Goal: Information Seeking & Learning: Learn about a topic

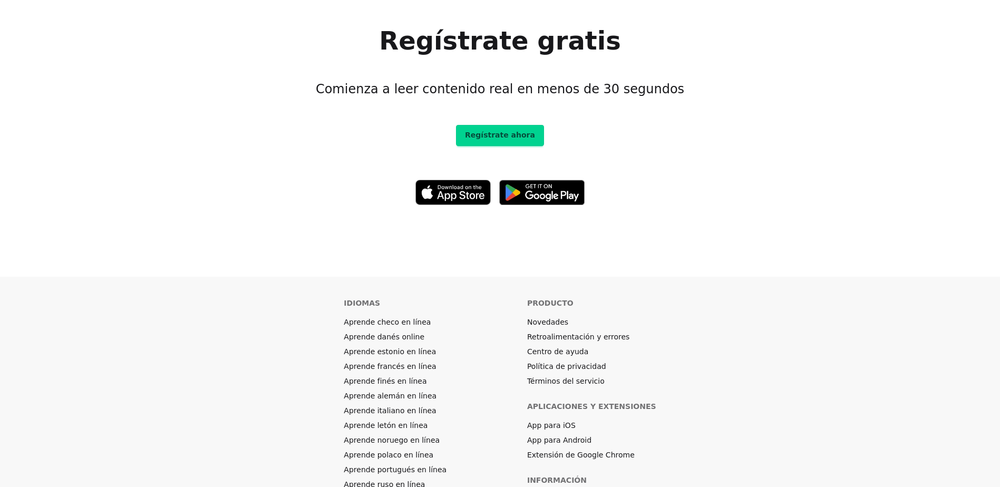
scroll to position [6009, 0]
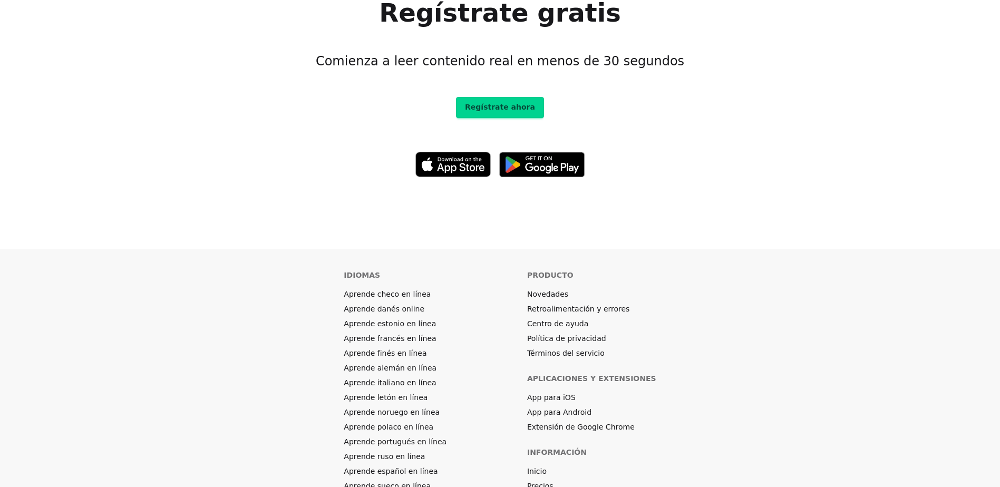
click at [541, 481] on link "Precios" at bounding box center [540, 486] width 26 height 11
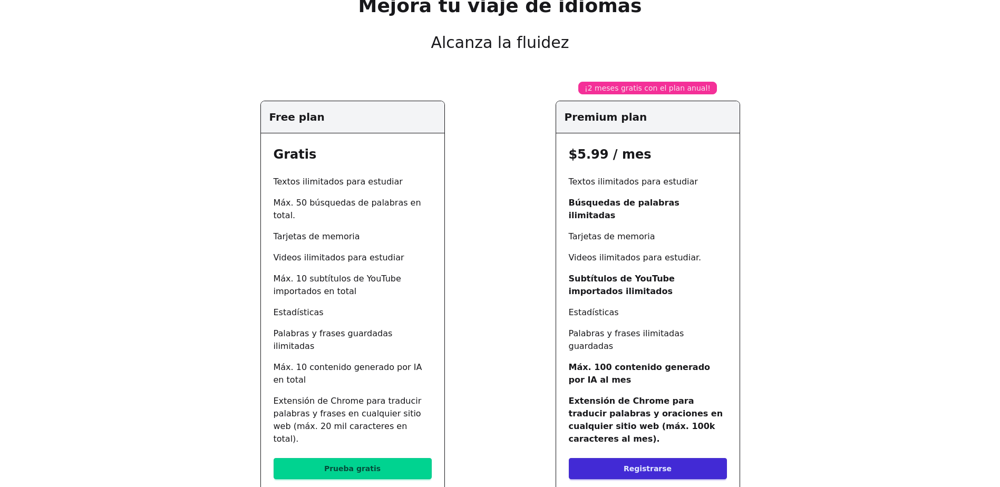
scroll to position [105, 0]
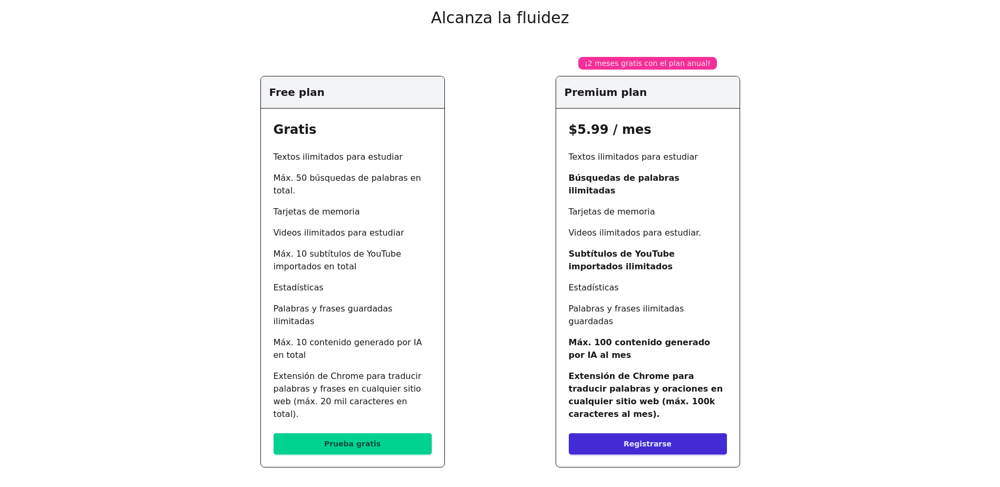
click at [361, 433] on link "Prueba gratis" at bounding box center [353, 443] width 158 height 21
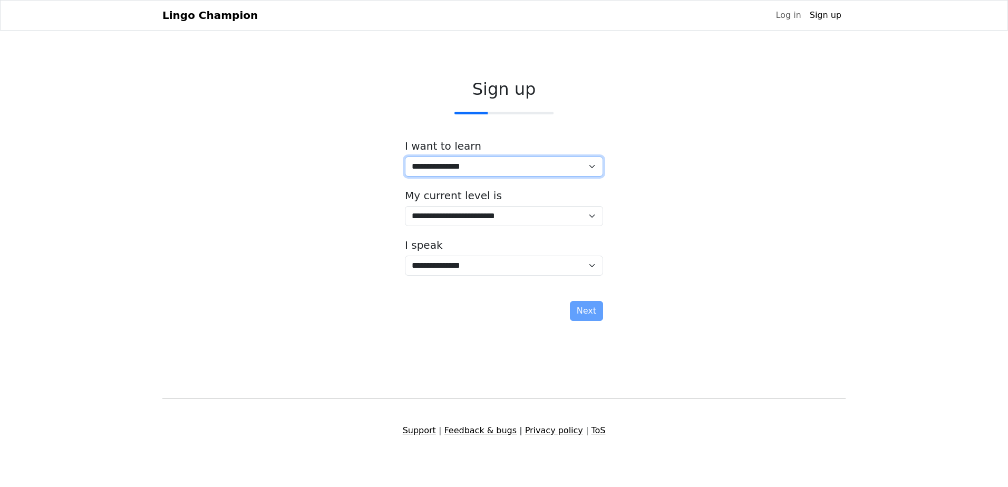
click at [423, 166] on select "**********" at bounding box center [504, 167] width 198 height 20
select select "**"
click at [405, 157] on select "**********" at bounding box center [504, 167] width 198 height 20
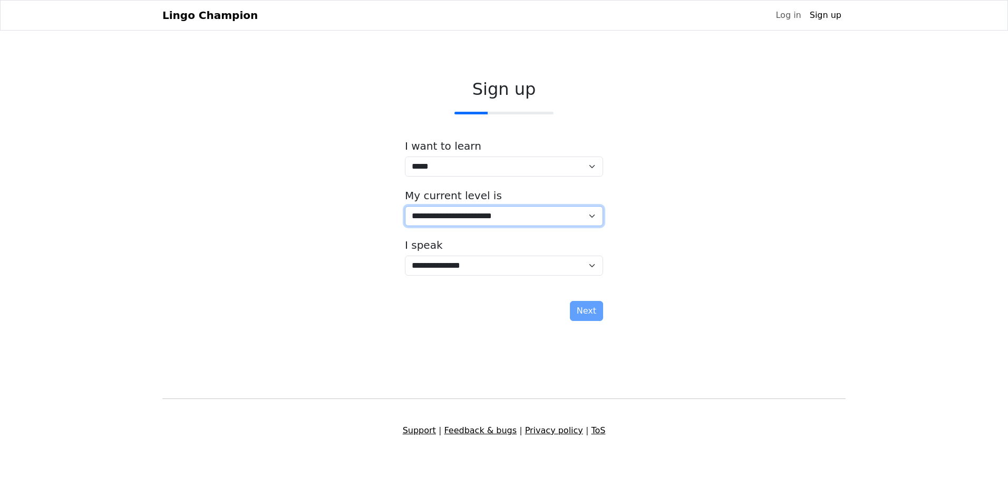
click at [432, 217] on select "**********" at bounding box center [504, 216] width 198 height 20
select select "*"
click at [405, 206] on select "**********" at bounding box center [504, 216] width 198 height 20
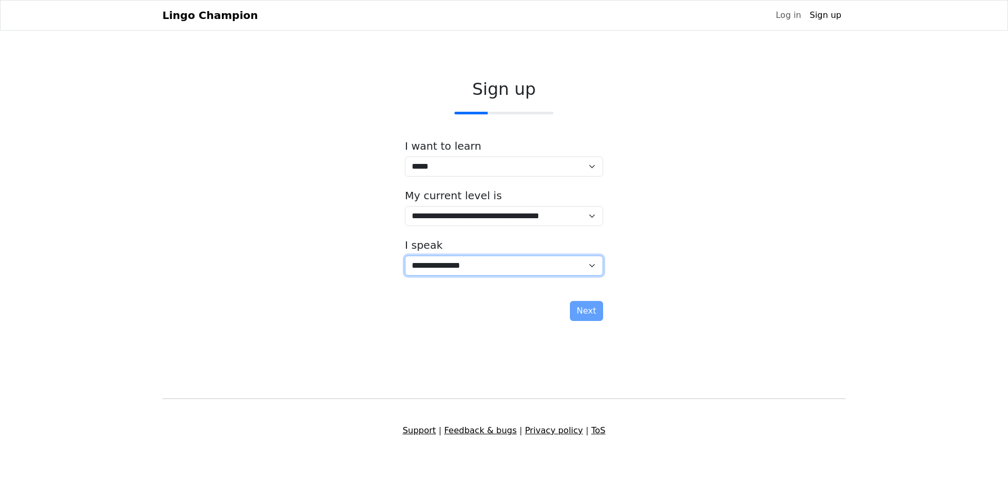
click at [442, 269] on select "**********" at bounding box center [504, 266] width 198 height 20
select select "**"
click at [405, 256] on select "**********" at bounding box center [504, 266] width 198 height 20
click at [589, 309] on button "Next" at bounding box center [586, 311] width 33 height 20
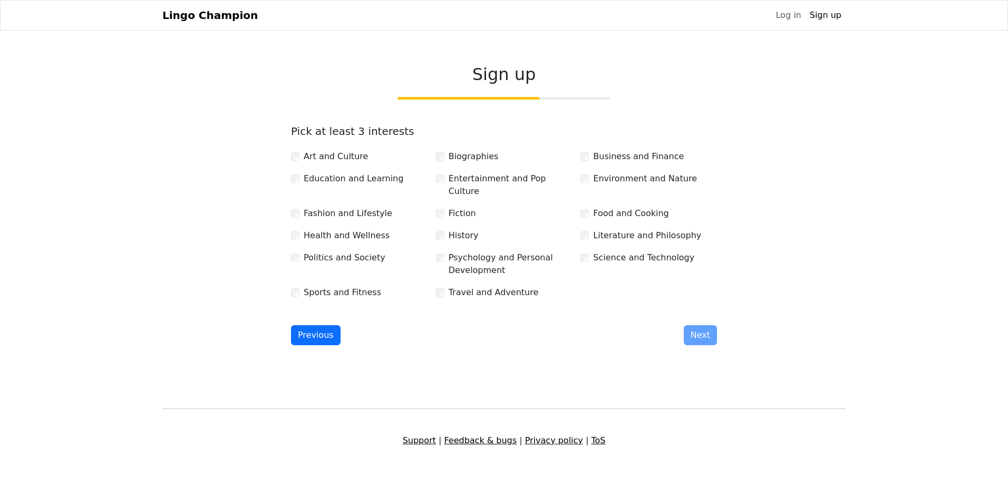
click at [326, 181] on label "Education and Learning" at bounding box center [354, 178] width 100 height 13
click at [468, 252] on label "Psychology and Personal Development" at bounding box center [511, 263] width 124 height 25
click at [617, 153] on label "Business and Finance" at bounding box center [638, 156] width 91 height 13
click at [306, 160] on label "Art and Culture" at bounding box center [336, 156] width 64 height 13
click at [468, 162] on label "Biographies" at bounding box center [474, 156] width 50 height 13
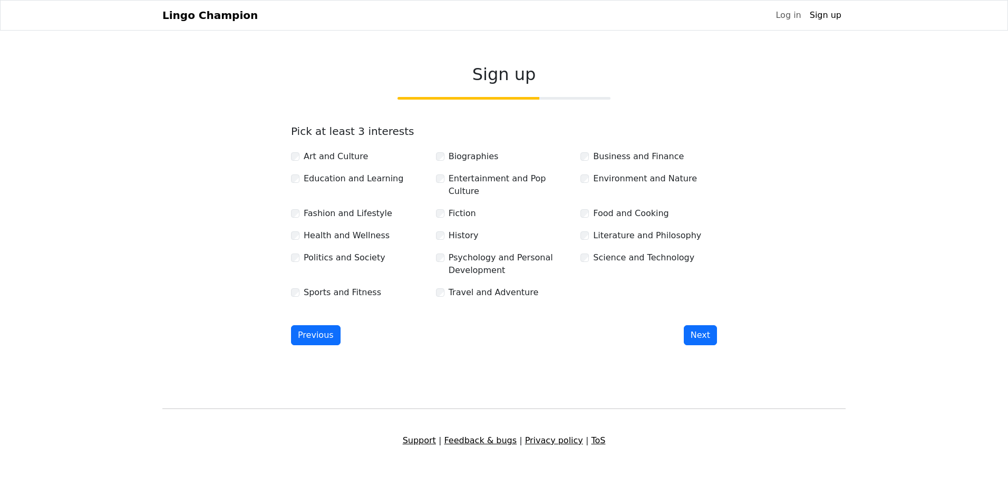
click at [342, 229] on label "Health and Wellness" at bounding box center [347, 235] width 86 height 13
click at [461, 229] on label "History" at bounding box center [464, 235] width 30 height 13
click at [616, 229] on label "Literature and Philosophy" at bounding box center [647, 235] width 108 height 13
click at [328, 251] on label "Politics and Society" at bounding box center [345, 257] width 82 height 13
click at [639, 251] on label "Science and Technology" at bounding box center [643, 257] width 101 height 13
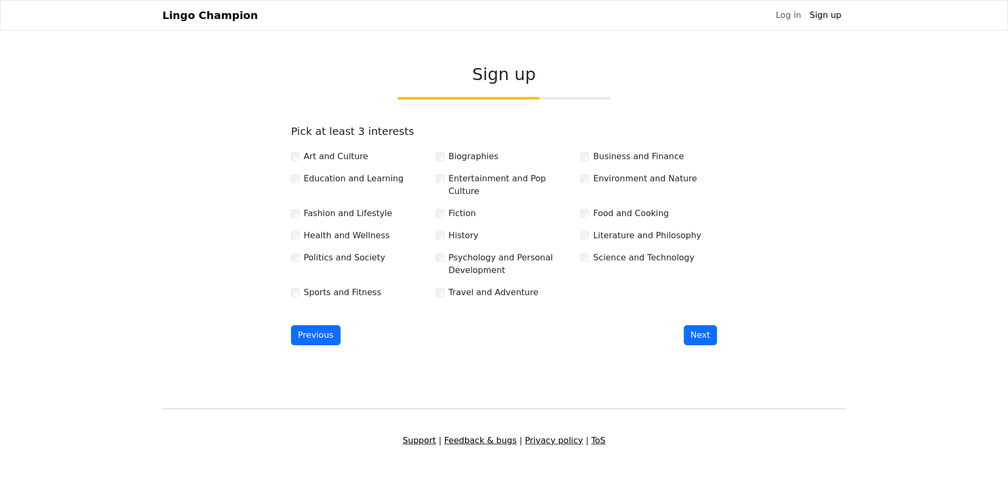
click at [307, 286] on label "Sports and Fitness" at bounding box center [342, 292] width 77 height 13
click at [480, 286] on label "Travel and Adventure" at bounding box center [494, 292] width 90 height 13
click at [702, 325] on button "Next" at bounding box center [700, 335] width 33 height 20
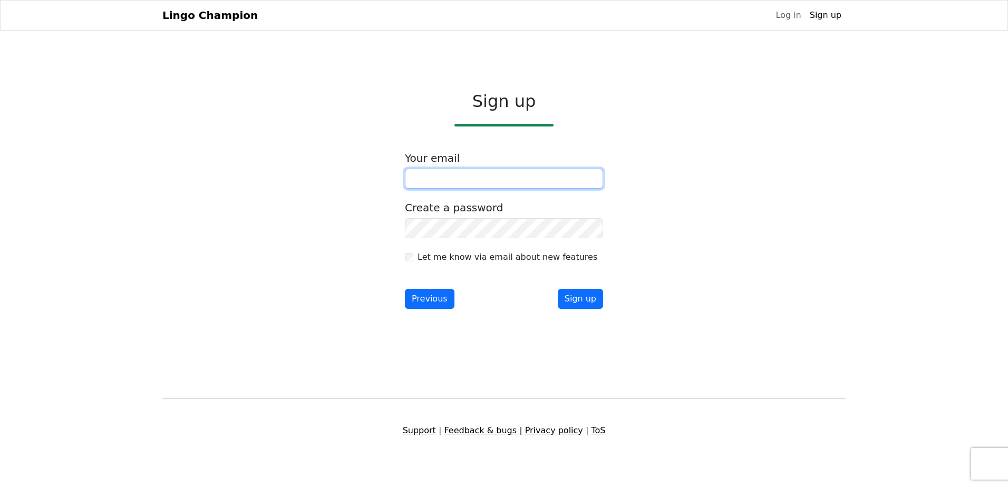
click at [464, 172] on input "email" at bounding box center [504, 179] width 198 height 20
type input "**********"
click at [577, 298] on button "Sign up" at bounding box center [580, 299] width 45 height 20
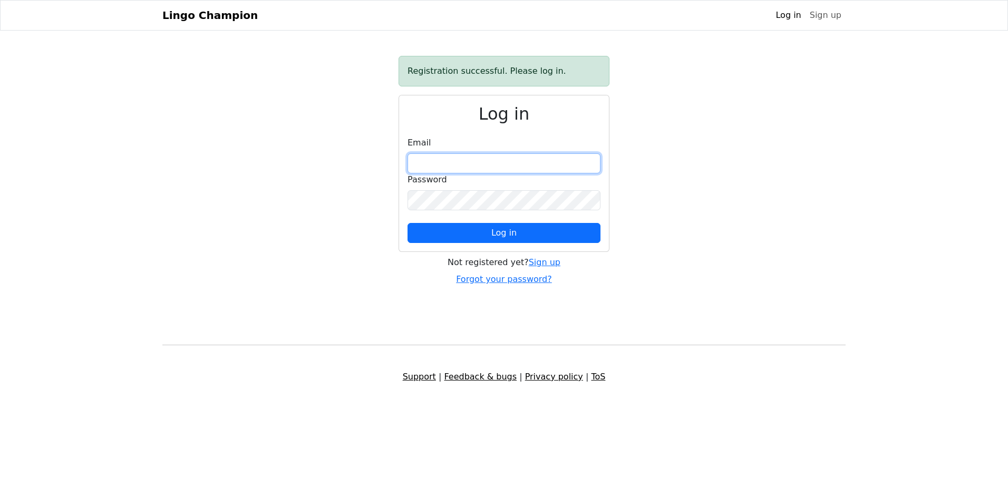
type input "**********"
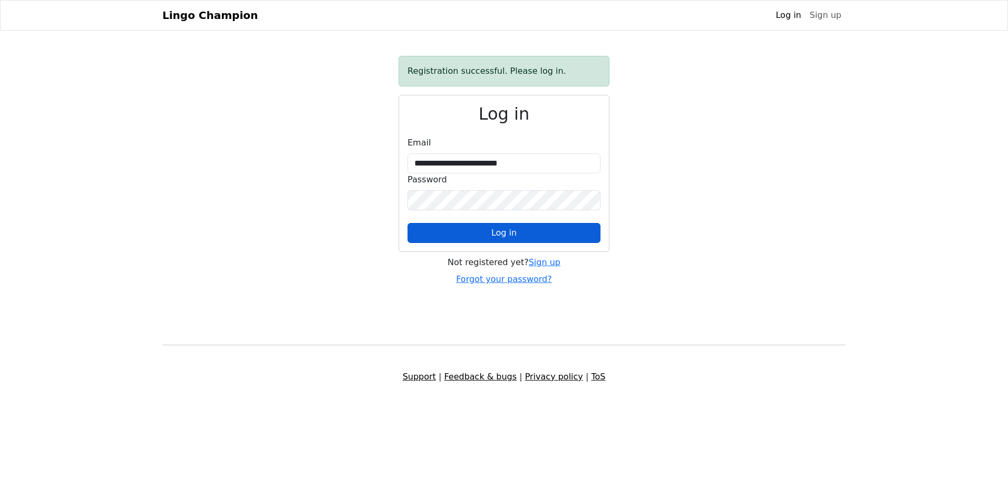
click at [487, 228] on button "Log in" at bounding box center [503, 233] width 193 height 20
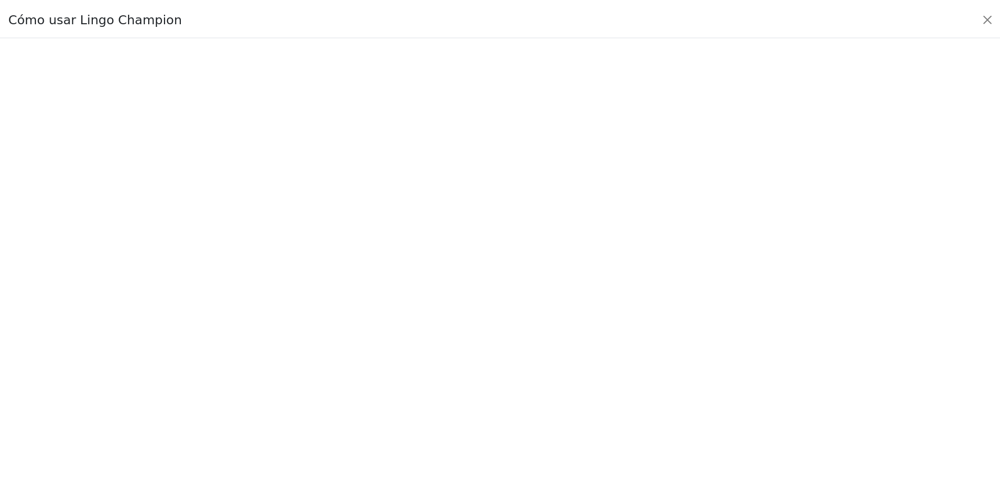
scroll to position [119, 0]
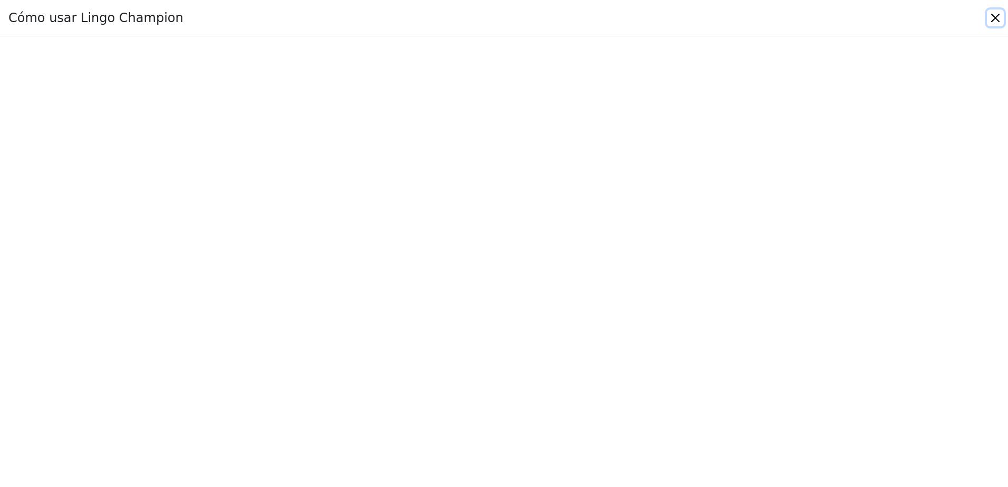
click at [998, 20] on button "Close" at bounding box center [995, 17] width 17 height 17
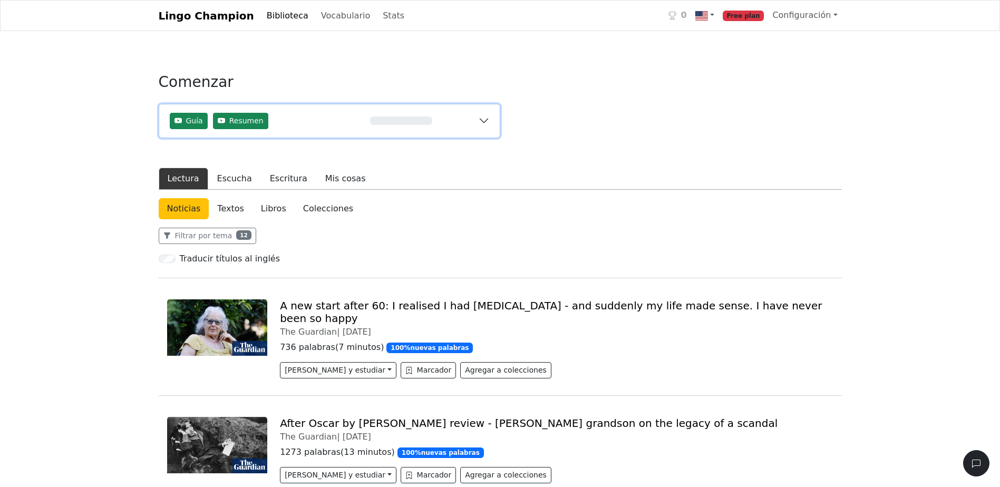
click at [488, 122] on button "Guía Resumen 0%" at bounding box center [329, 120] width 341 height 33
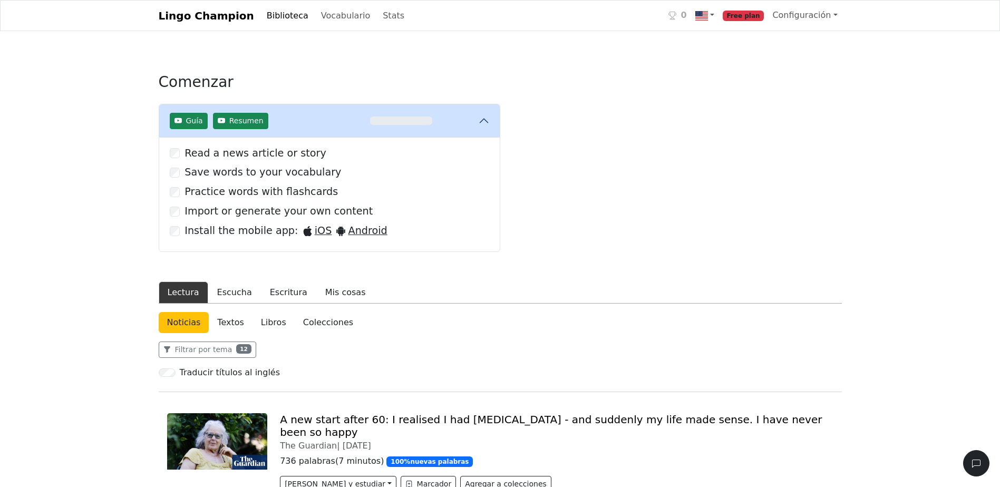
click at [169, 158] on div "Read a news article or story Save words to your vocabulary Practice words with …" at bounding box center [329, 195] width 341 height 114
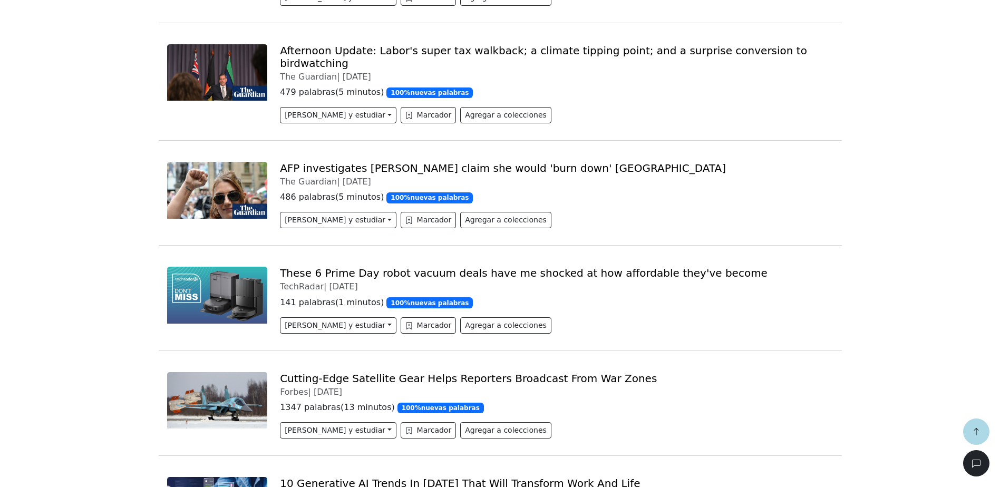
scroll to position [1265, 0]
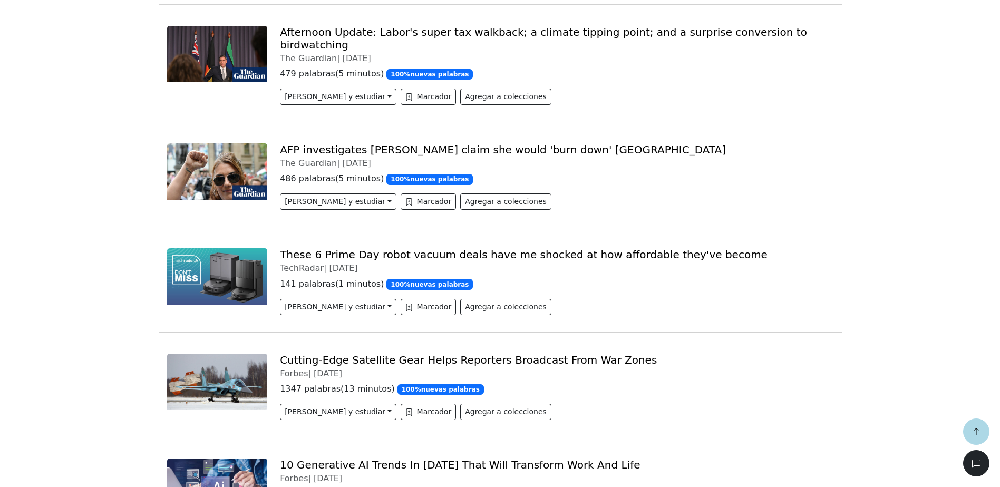
click at [387, 248] on link "These 6 Prime Day robot vacuum deals have me shocked at how affordable they've …" at bounding box center [524, 254] width 488 height 13
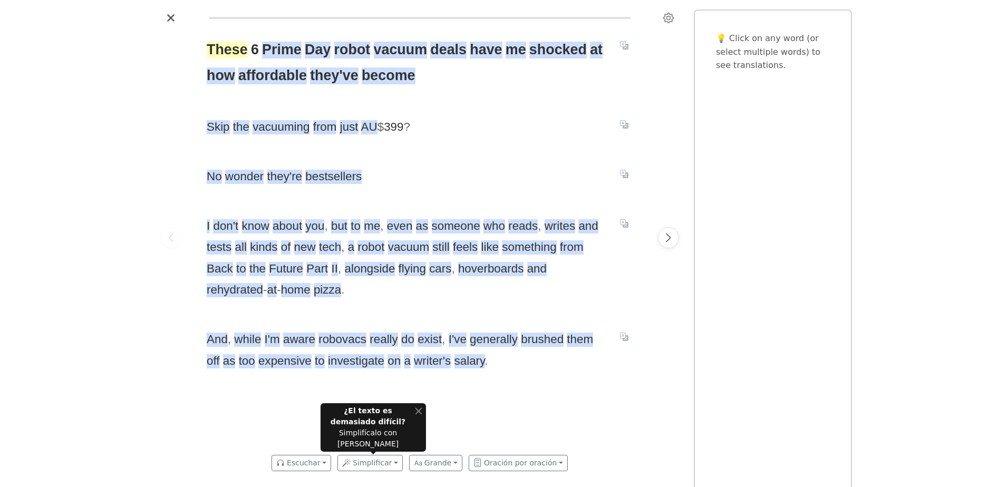
click at [224, 51] on span "These" at bounding box center [227, 50] width 41 height 17
click at [263, 31] on button "Explicar" at bounding box center [275, 28] width 33 height 14
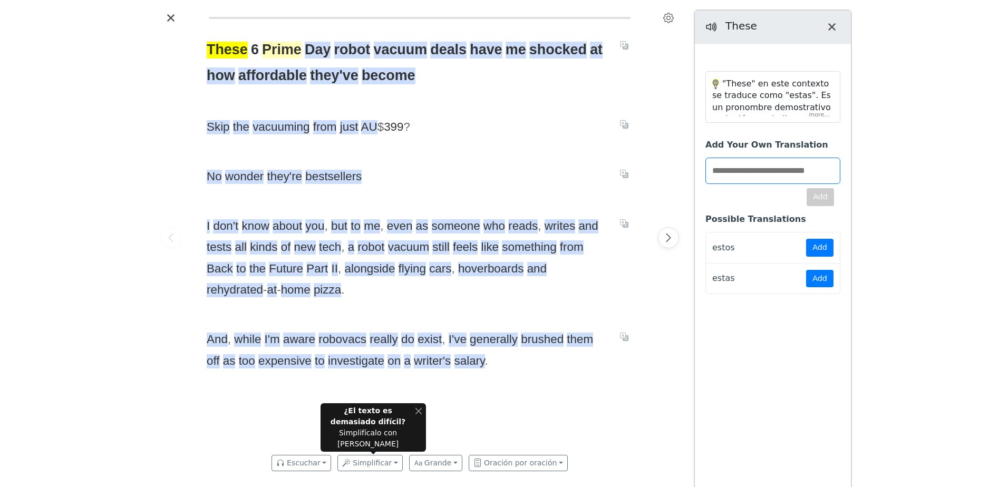
click at [289, 51] on span "Prime" at bounding box center [282, 50] width 40 height 17
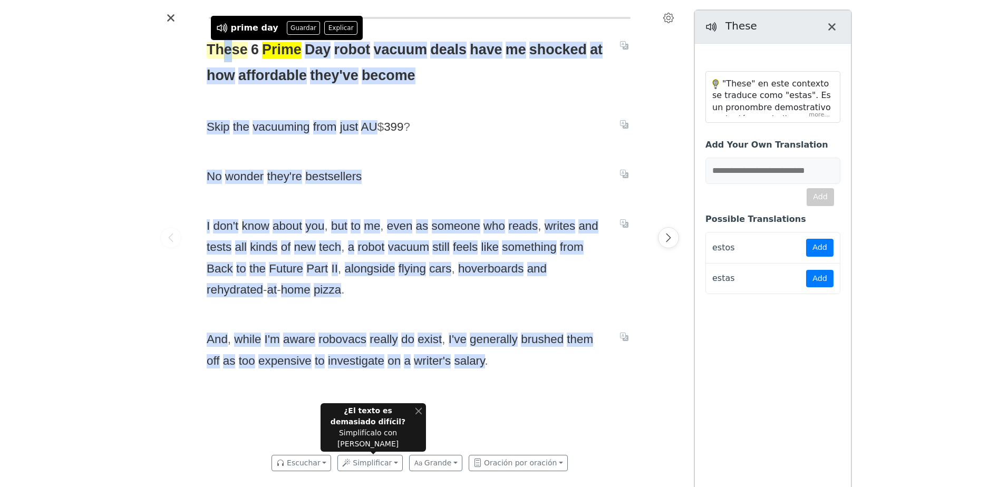
click at [227, 56] on span "These" at bounding box center [227, 50] width 41 height 17
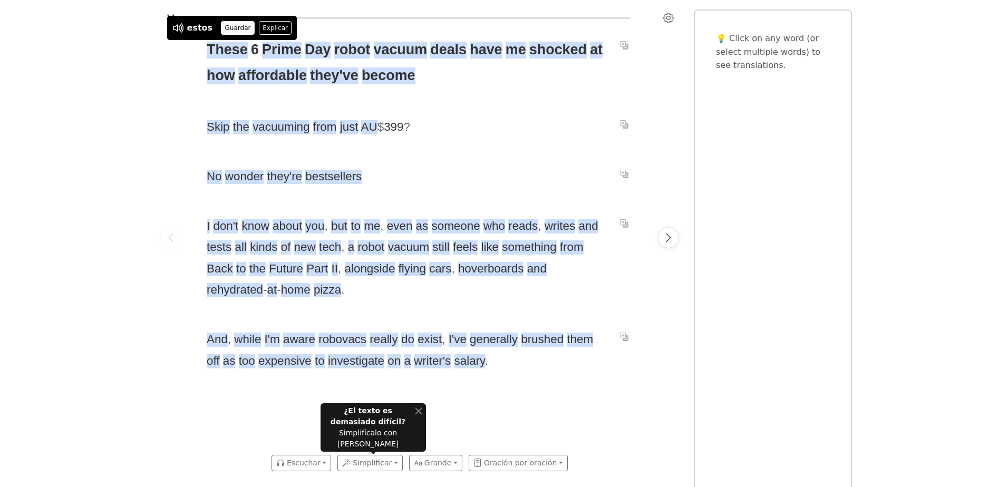
drag, startPoint x: 227, startPoint y: 56, endPoint x: 222, endPoint y: 30, distance: 26.9
click at [222, 30] on button "Guardar" at bounding box center [238, 28] width 34 height 14
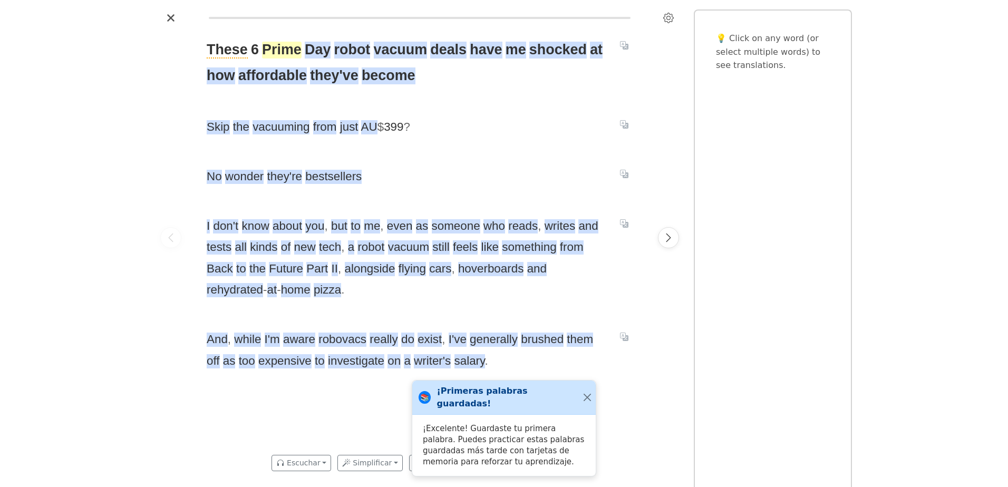
click at [275, 47] on span "Prime" at bounding box center [282, 50] width 40 height 17
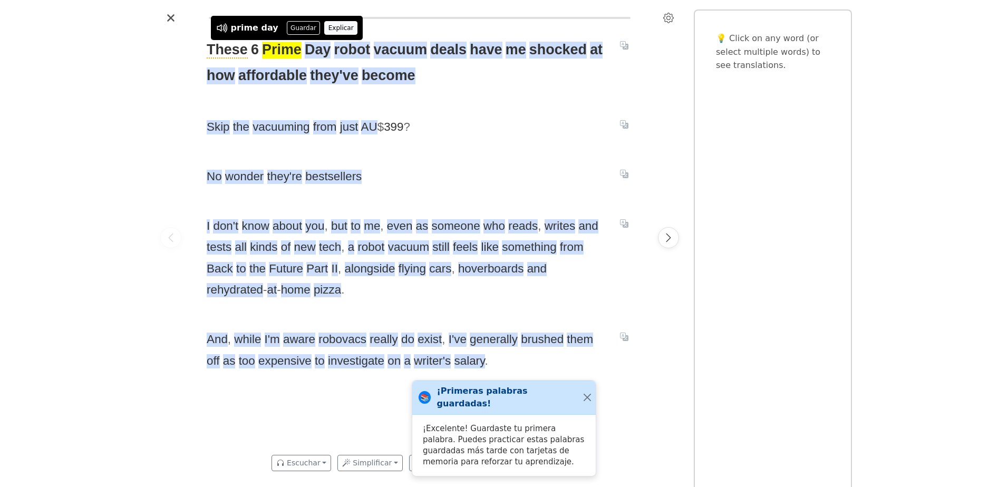
click at [324, 30] on button "Explicar" at bounding box center [340, 28] width 33 height 14
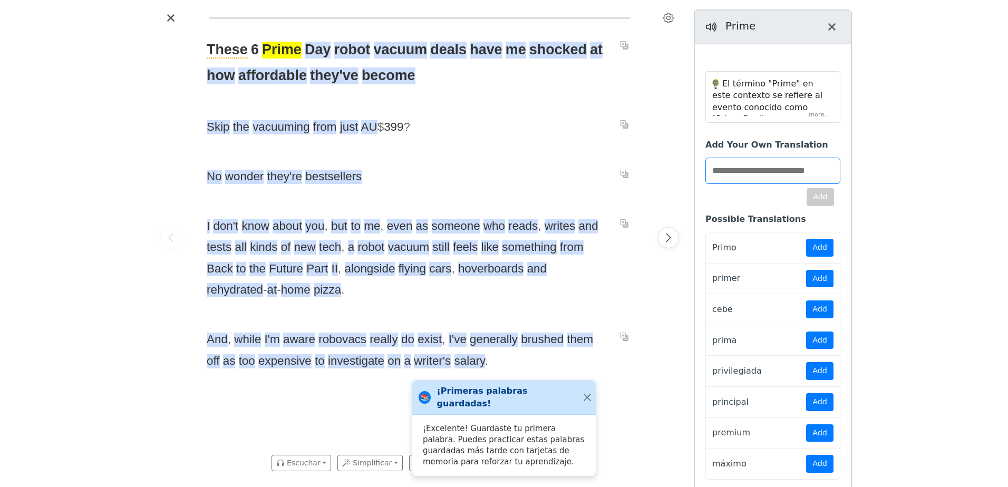
click at [817, 117] on div "El término "Prime" en este contexto se refiere al evento conocido como "Prime D…" at bounding box center [773, 97] width 134 height 51
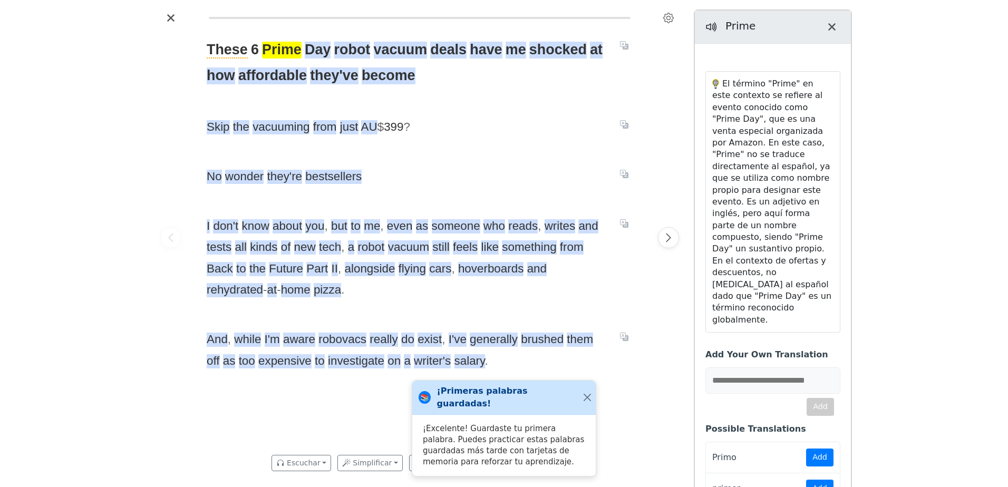
click at [281, 52] on span "Prime" at bounding box center [282, 50] width 40 height 17
click at [288, 30] on button "Guardar" at bounding box center [292, 28] width 34 height 14
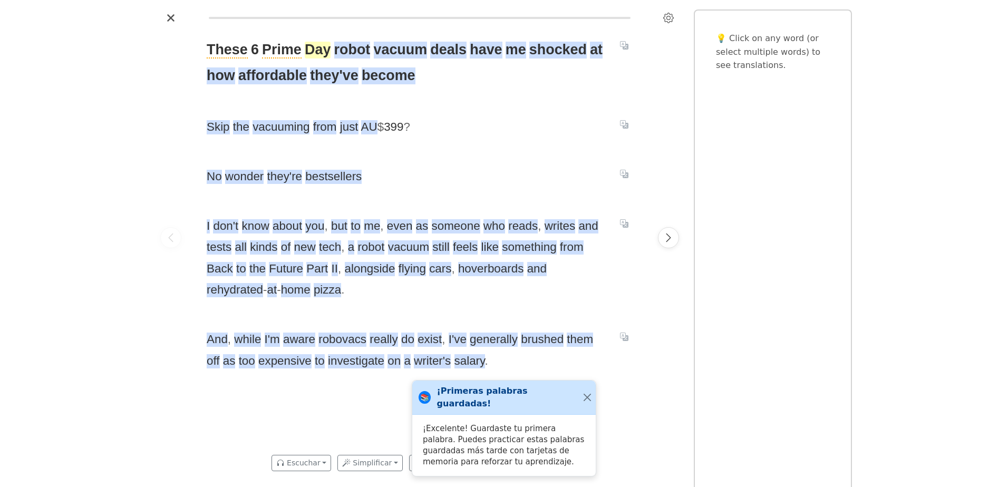
click at [318, 51] on span "Day" at bounding box center [318, 50] width 26 height 17
click at [315, 27] on button "Guardar" at bounding box center [320, 28] width 34 height 14
click at [351, 51] on span "robot" at bounding box center [352, 50] width 36 height 17
click at [348, 30] on button "Guardar" at bounding box center [361, 28] width 34 height 14
click at [404, 51] on span "vacuum" at bounding box center [401, 50] width 54 height 17
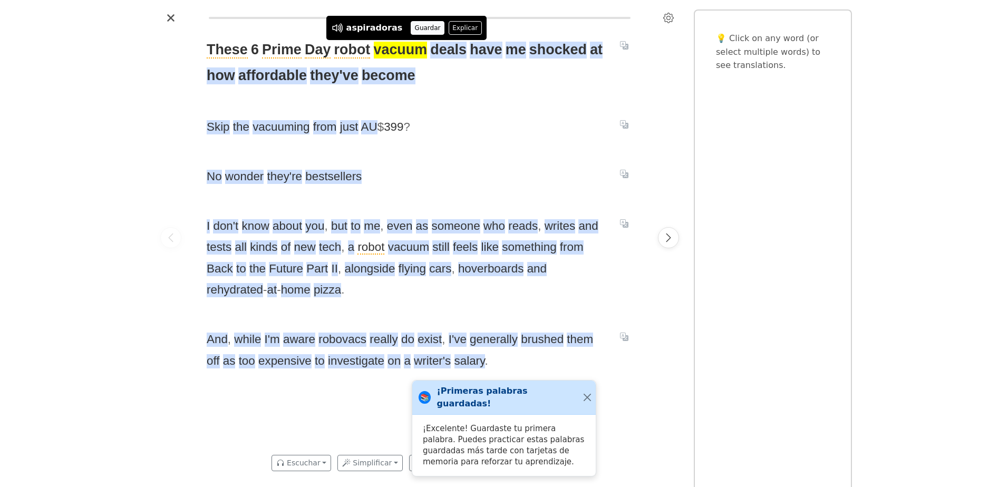
click at [414, 32] on button "Guardar" at bounding box center [428, 28] width 34 height 14
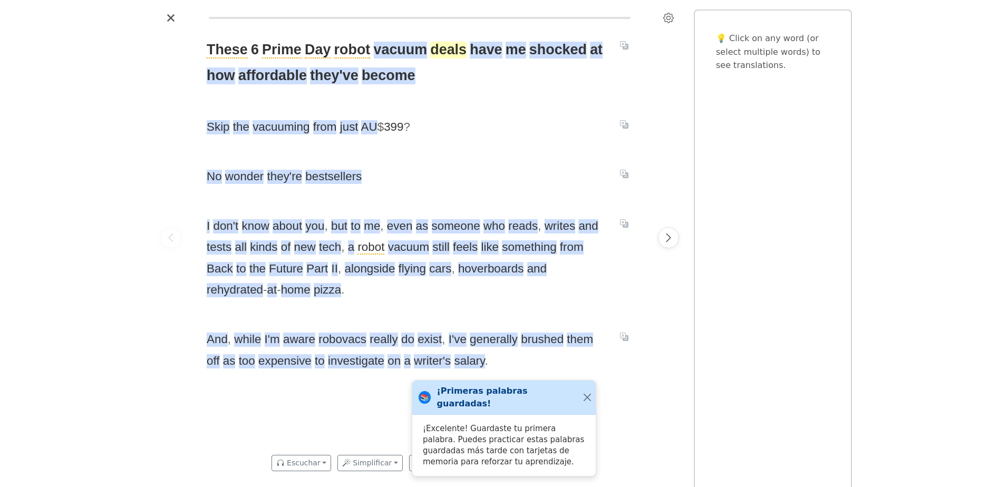
click at [444, 53] on span "deals" at bounding box center [448, 50] width 36 height 17
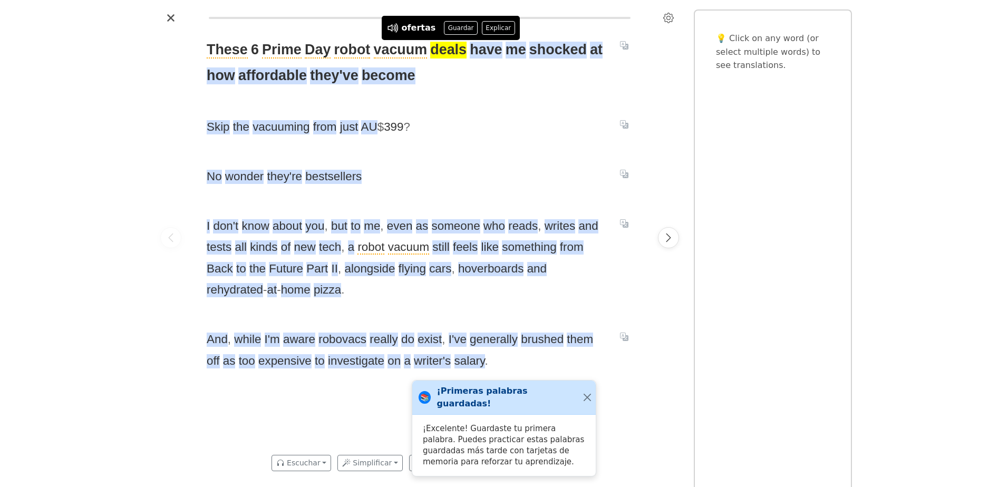
click at [454, 33] on button "Guardar" at bounding box center [461, 28] width 34 height 14
click at [483, 55] on span "have" at bounding box center [486, 50] width 32 height 17
click at [534, 27] on button "Explicar" at bounding box center [542, 28] width 33 height 14
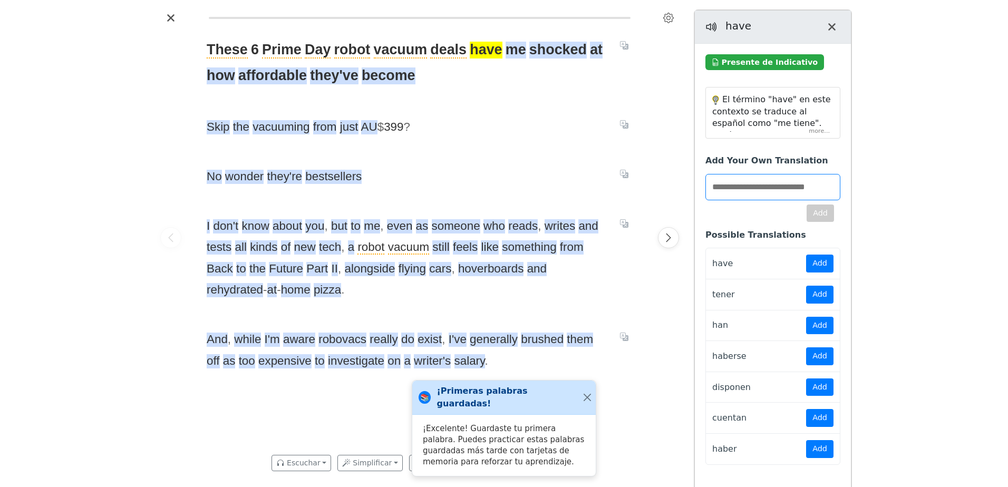
click at [825, 129] on div "El término "have" en este contexto se traduce al español como "me tiene". Aquí,…" at bounding box center [773, 113] width 134 height 51
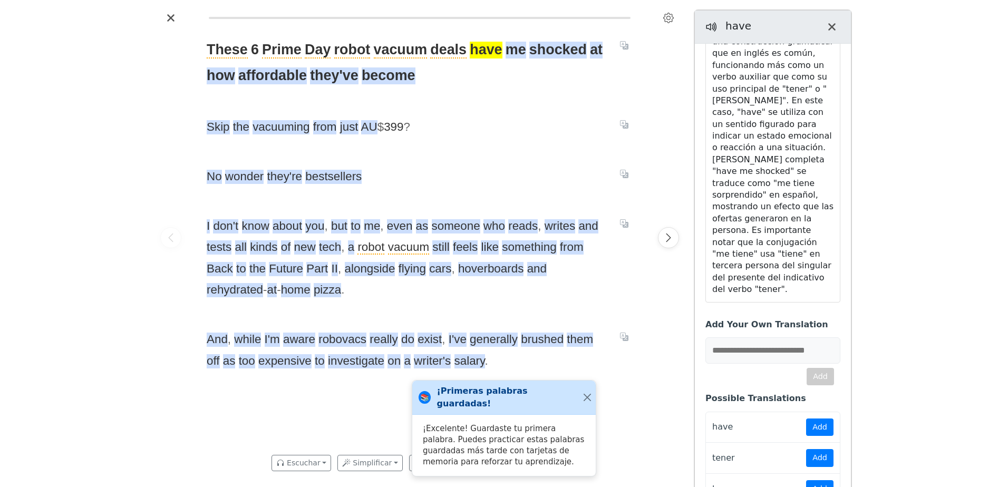
scroll to position [53, 0]
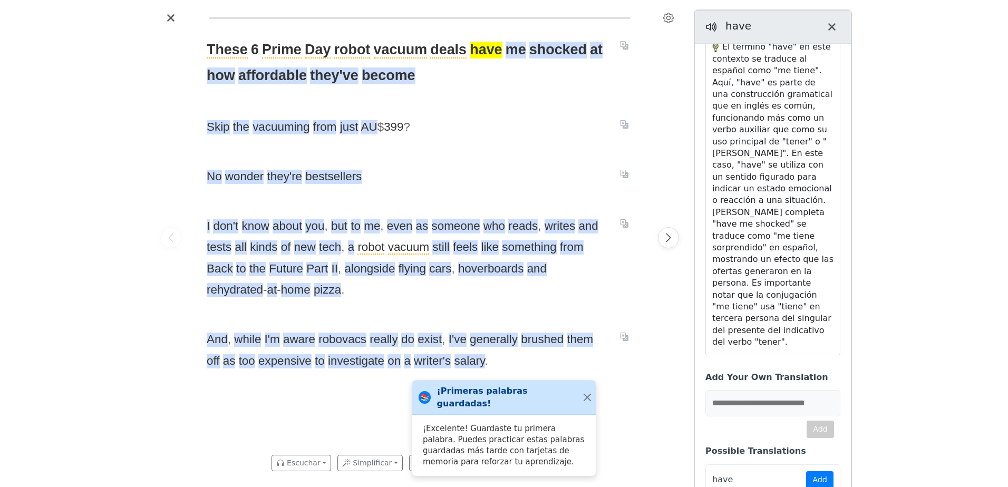
click at [485, 46] on span "have" at bounding box center [486, 50] width 32 height 17
click at [487, 28] on button "Guardar" at bounding box center [497, 28] width 34 height 14
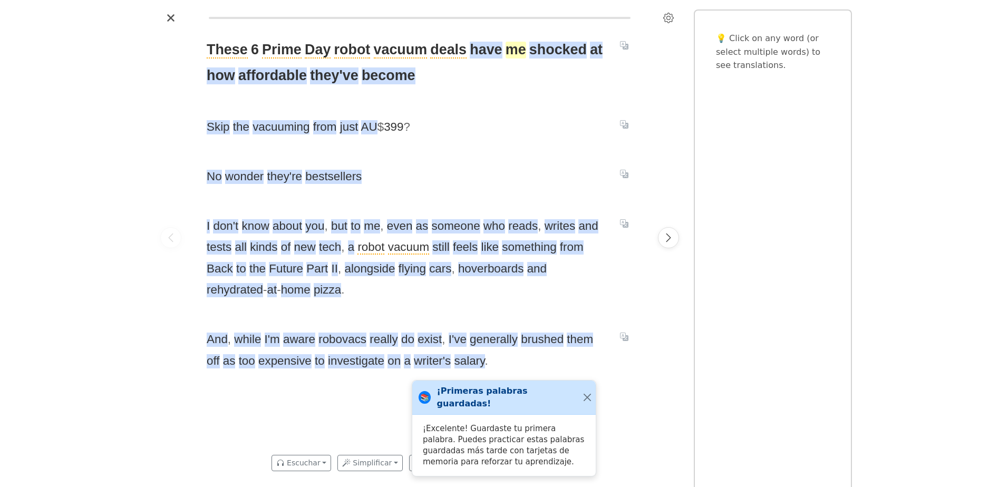
click at [507, 55] on span "me" at bounding box center [515, 50] width 21 height 17
click at [510, 29] on button "Guardar" at bounding box center [514, 28] width 34 height 14
click at [542, 54] on span "shocked" at bounding box center [557, 50] width 57 height 17
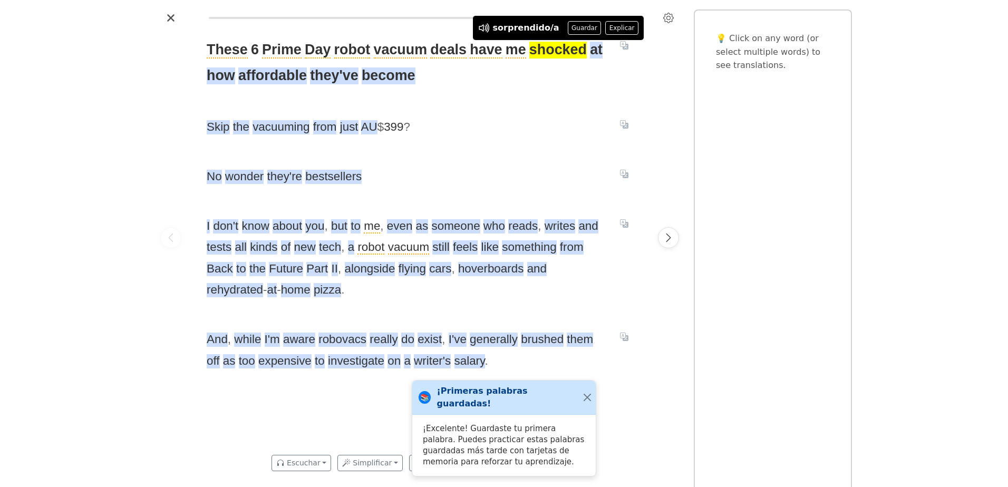
click at [573, 25] on button "Guardar" at bounding box center [585, 28] width 34 height 14
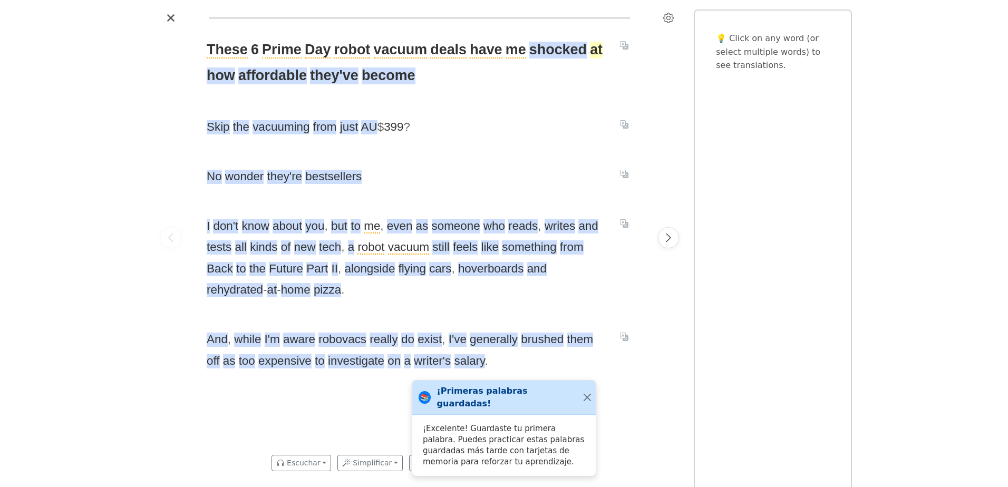
click at [590, 54] on span "at" at bounding box center [596, 50] width 13 height 17
click at [615, 27] on button "Explicar" at bounding box center [627, 28] width 33 height 14
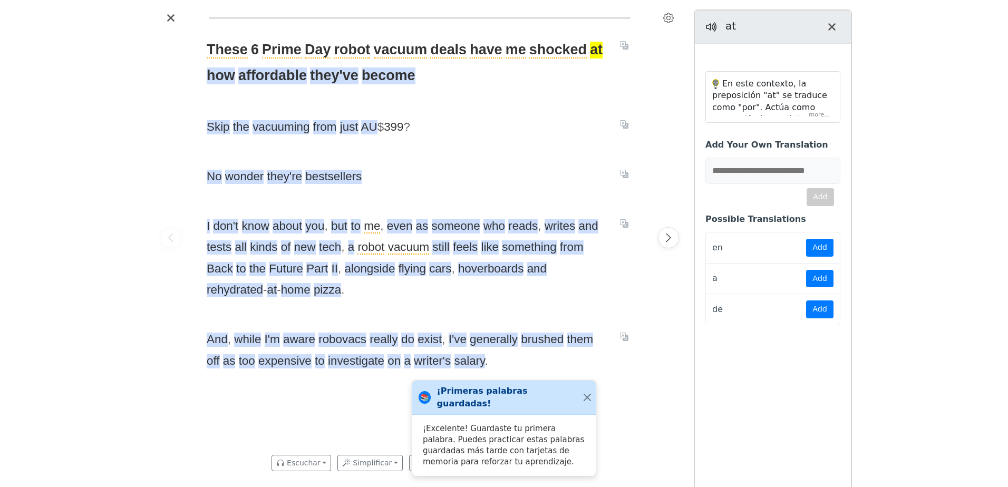
click at [819, 115] on div "En este contexto, la preposición "at" se traduce como "por". Actúa como una par…" at bounding box center [773, 97] width 134 height 51
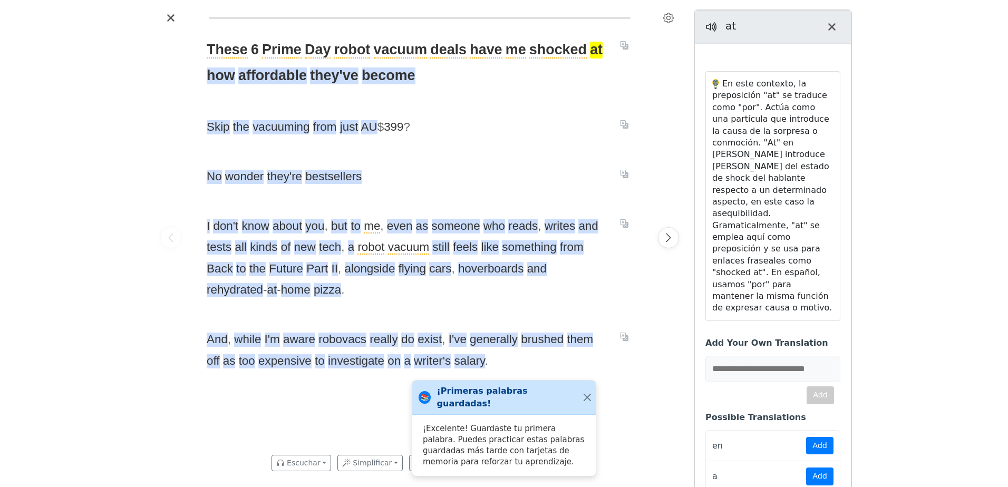
click at [590, 50] on span "at" at bounding box center [596, 50] width 13 height 17
click at [587, 21] on button "Guardar" at bounding box center [593, 28] width 34 height 14
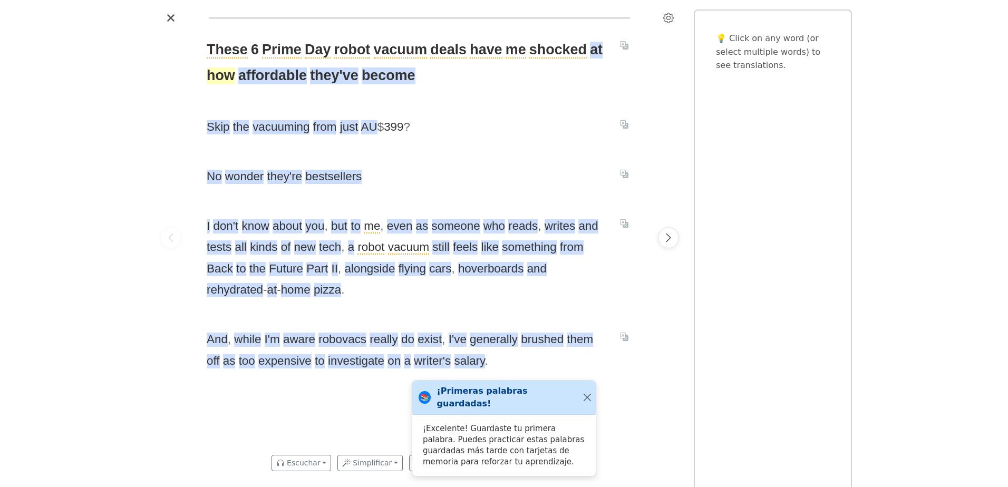
click at [218, 80] on span "how" at bounding box center [221, 75] width 28 height 17
click at [225, 54] on button "Guardar" at bounding box center [223, 54] width 34 height 14
click at [278, 76] on span "affordable" at bounding box center [272, 75] width 69 height 17
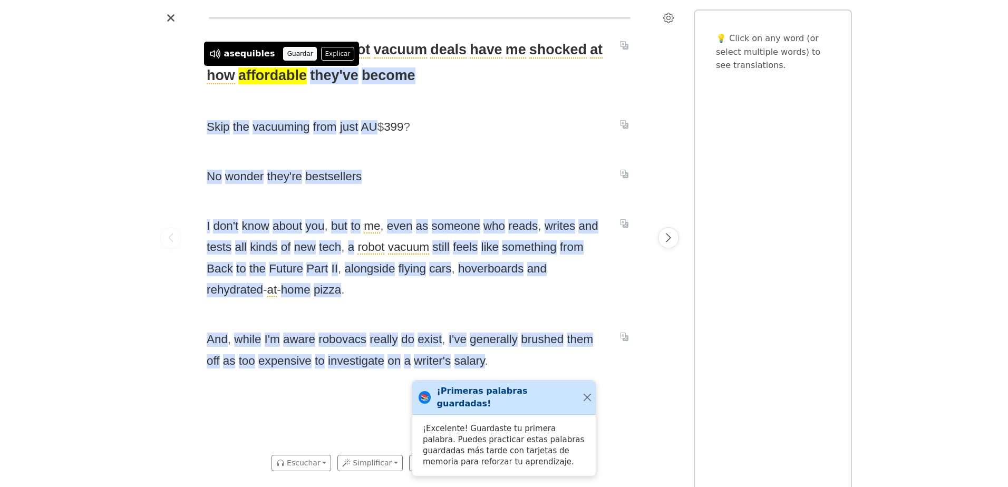
click at [289, 57] on button "Guardar" at bounding box center [300, 54] width 34 height 14
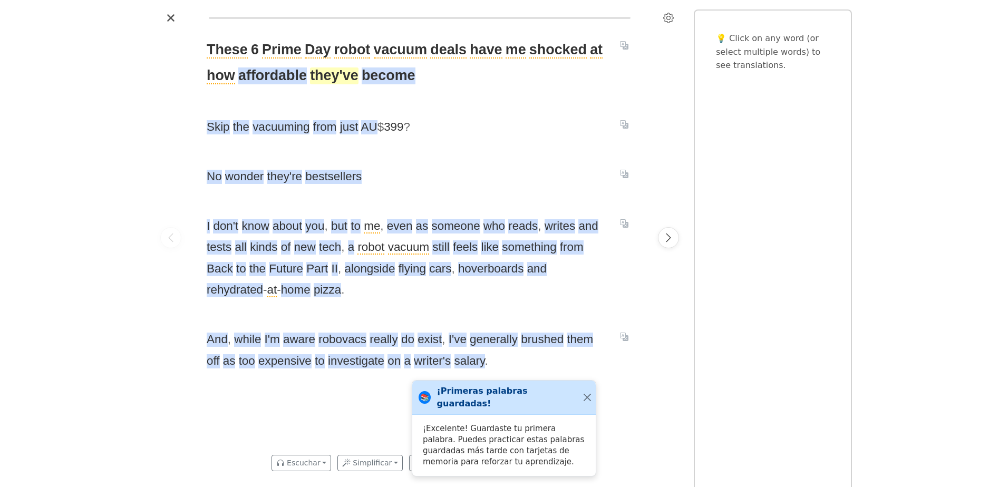
click at [333, 76] on span "they've" at bounding box center [334, 75] width 48 height 17
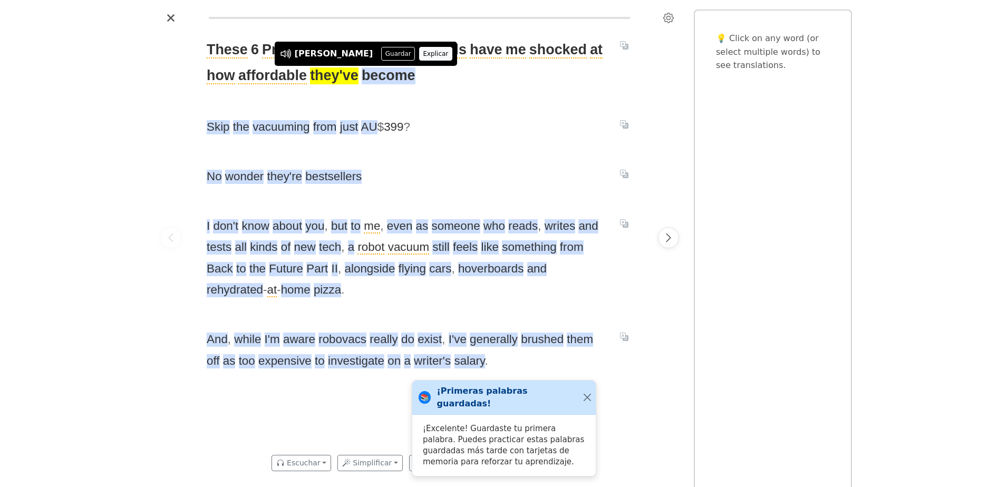
click at [419, 55] on button "Explicar" at bounding box center [435, 54] width 33 height 14
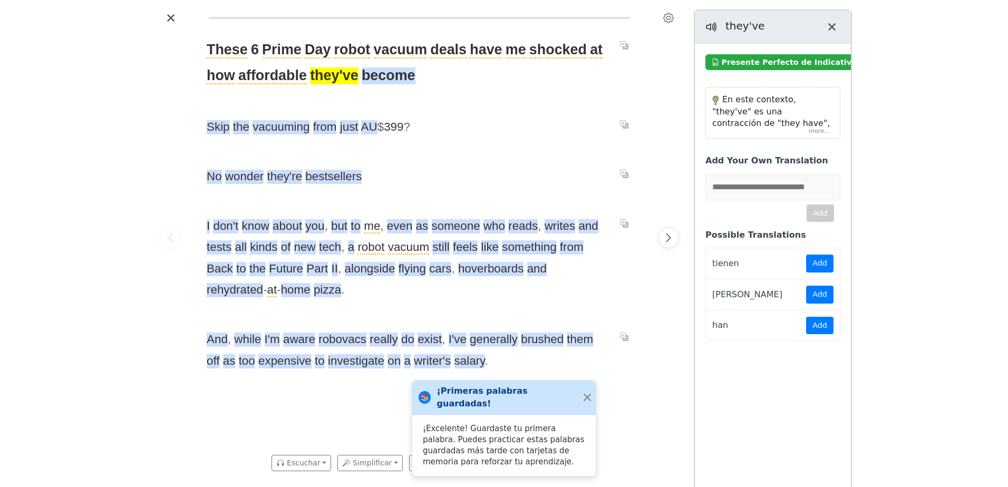
click at [821, 129] on div "En este contexto, "they've" es una contracción de "they have", que se traduce a…" at bounding box center [773, 113] width 134 height 51
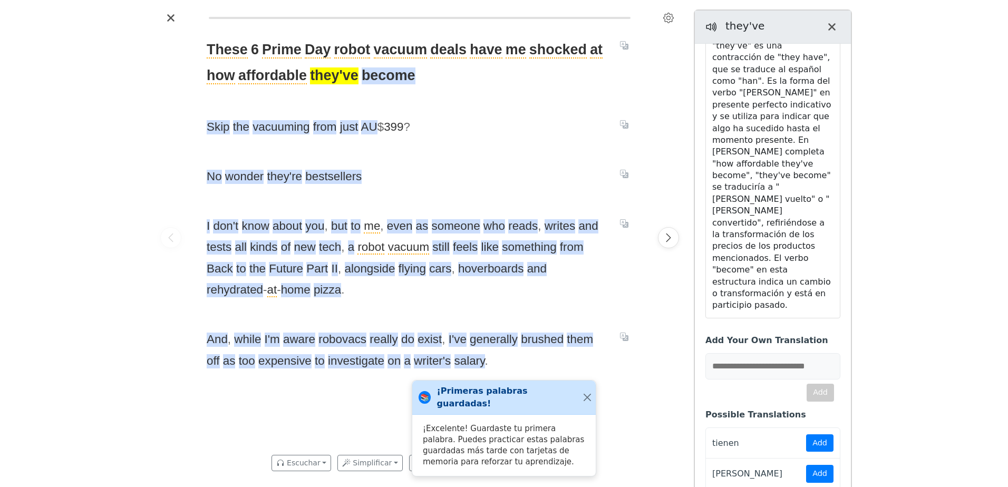
scroll to position [69, 0]
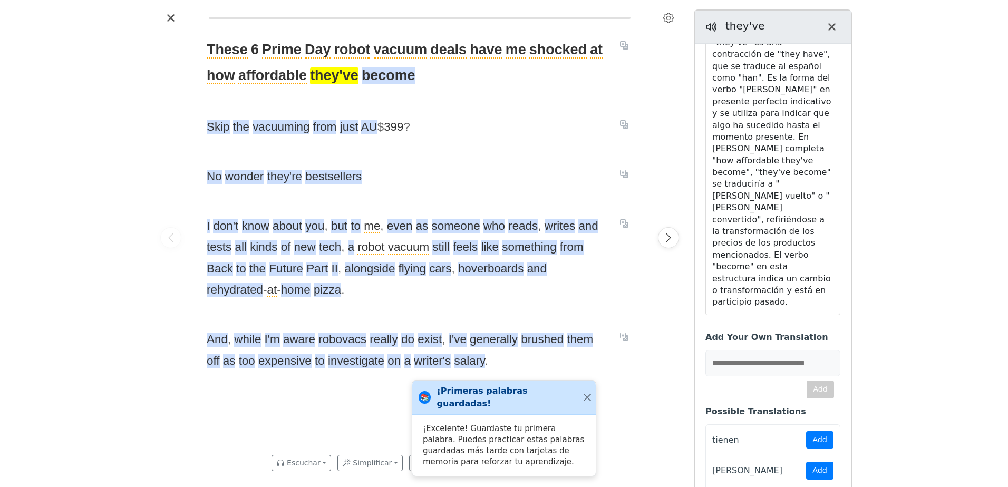
click at [337, 72] on span "they've" at bounding box center [334, 75] width 48 height 17
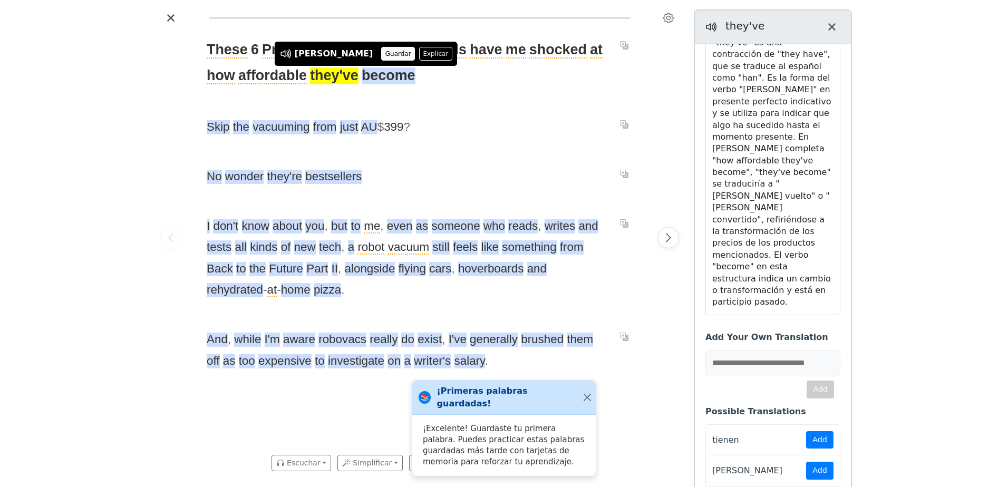
click at [381, 56] on button "Guardar" at bounding box center [398, 54] width 34 height 14
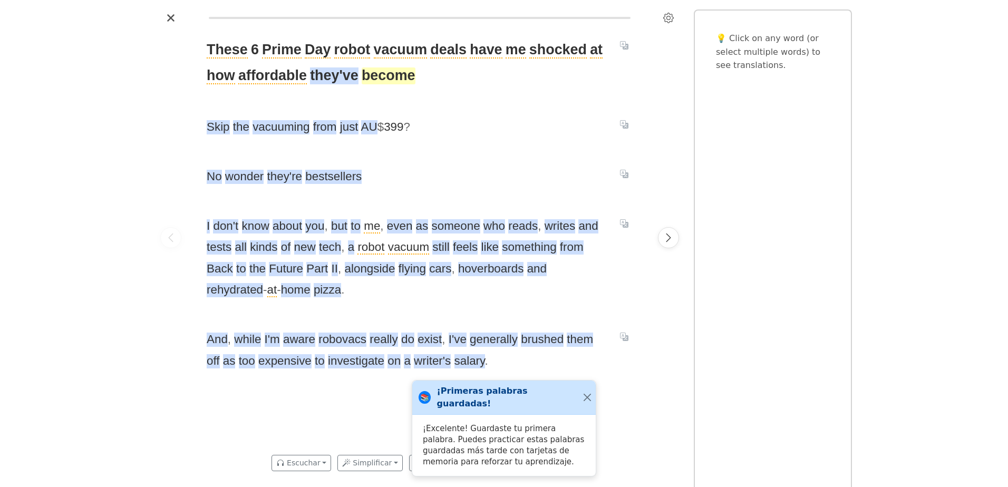
click at [390, 80] on span "become" at bounding box center [389, 75] width 54 height 17
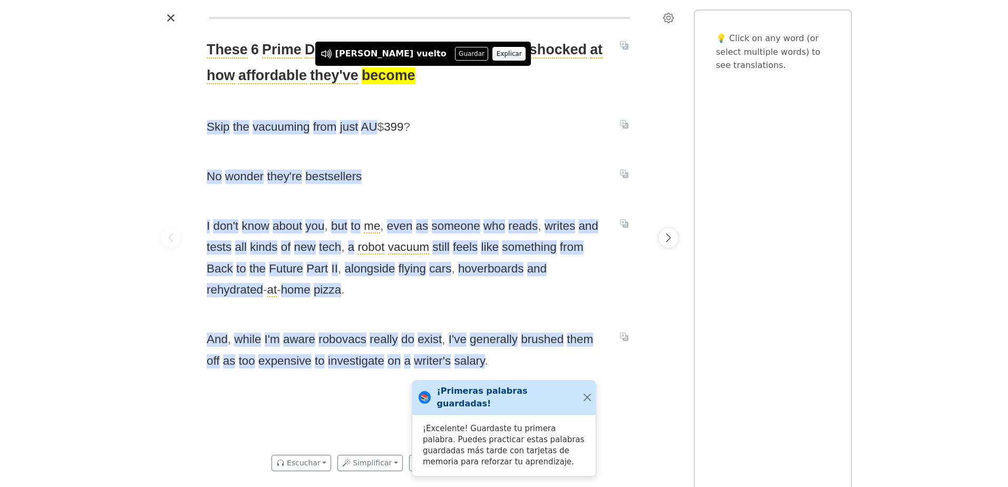
click at [492, 54] on button "Explicar" at bounding box center [508, 54] width 33 height 14
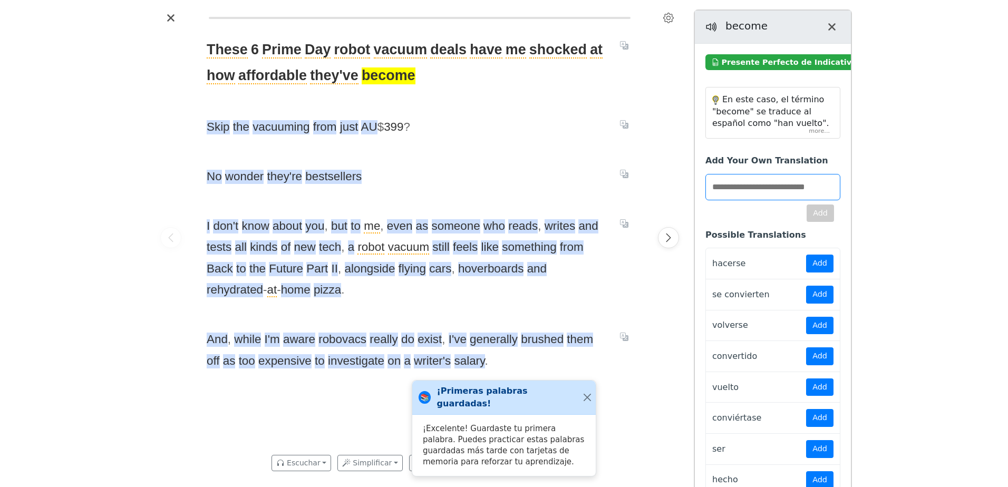
click at [815, 127] on div "En este caso, el término "become" se traduce al español como "han vuelto". La p…" at bounding box center [773, 113] width 134 height 51
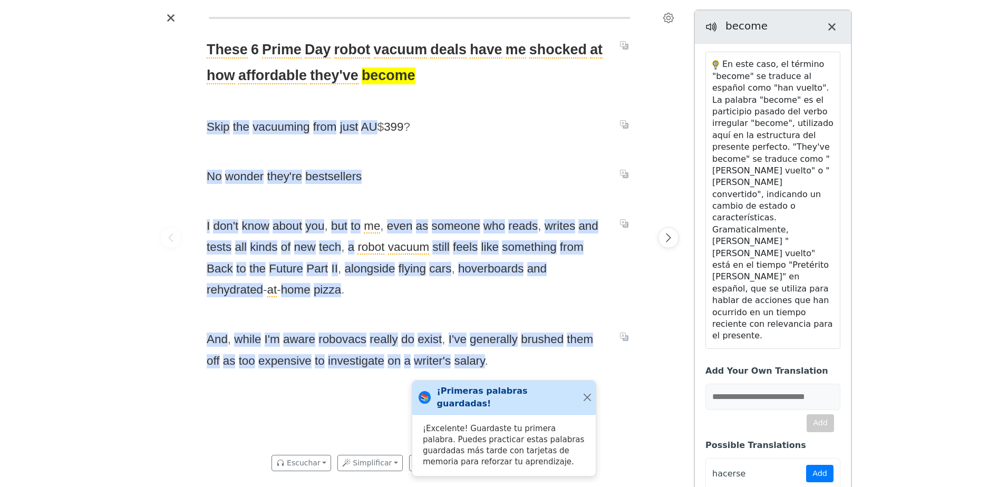
scroll to position [53, 0]
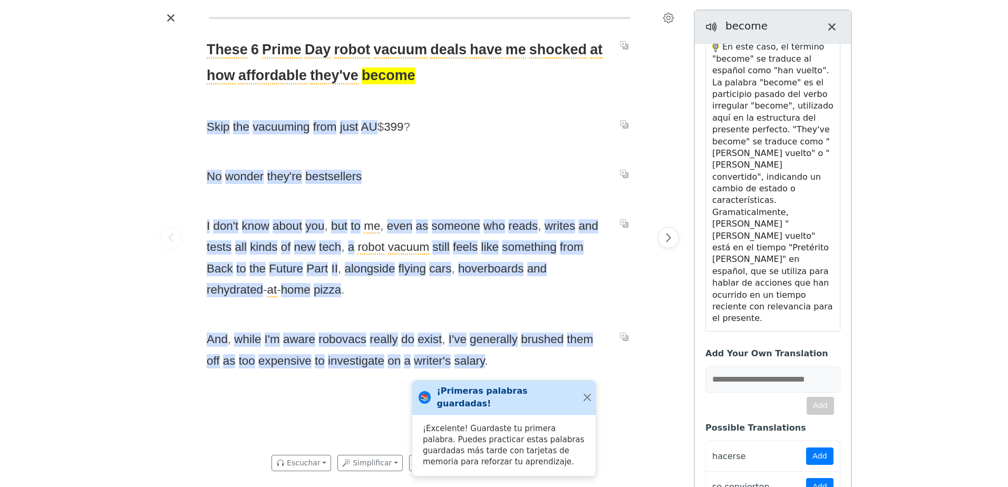
click at [386, 77] on span "become" at bounding box center [389, 75] width 54 height 17
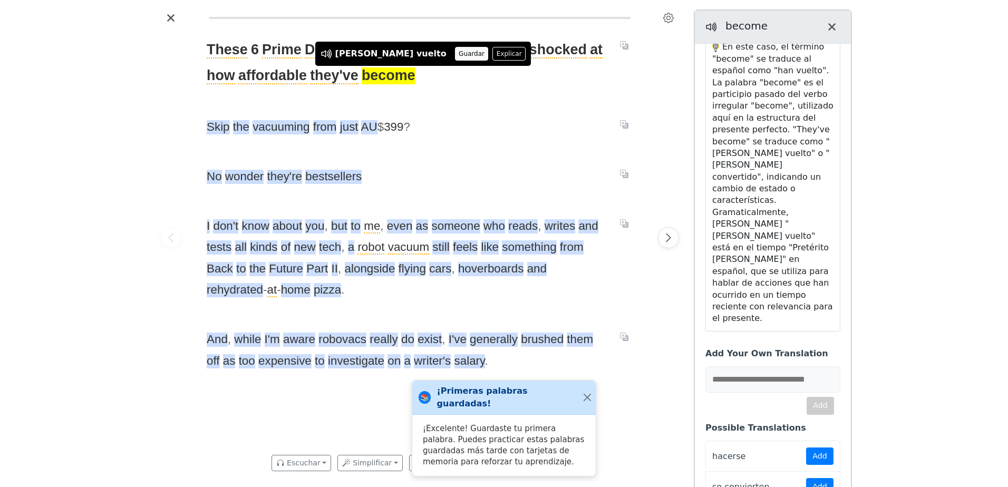
click at [455, 51] on button "Guardar" at bounding box center [472, 54] width 34 height 14
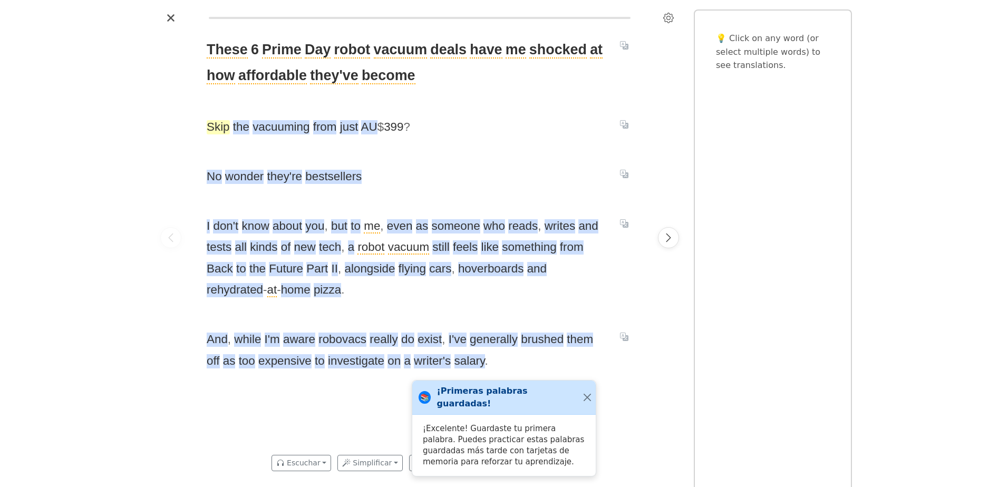
click at [216, 124] on span "Skip" at bounding box center [218, 127] width 23 height 14
click at [225, 105] on button "Guardar" at bounding box center [231, 107] width 34 height 14
click at [241, 133] on span "the" at bounding box center [241, 127] width 16 height 14
click at [240, 106] on button "Guardar" at bounding box center [242, 107] width 34 height 14
click at [285, 133] on span "vacuuming" at bounding box center [280, 127] width 57 height 14
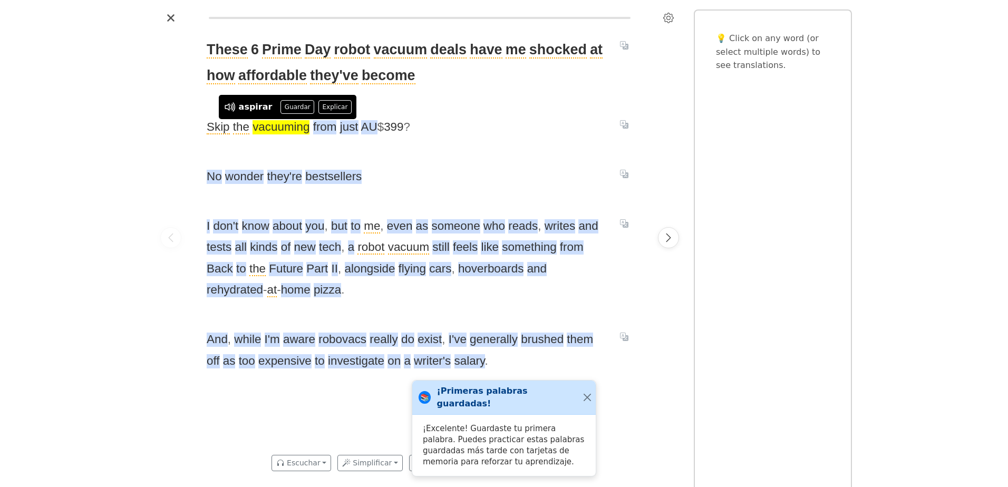
click at [326, 104] on button "Explicar" at bounding box center [334, 107] width 33 height 14
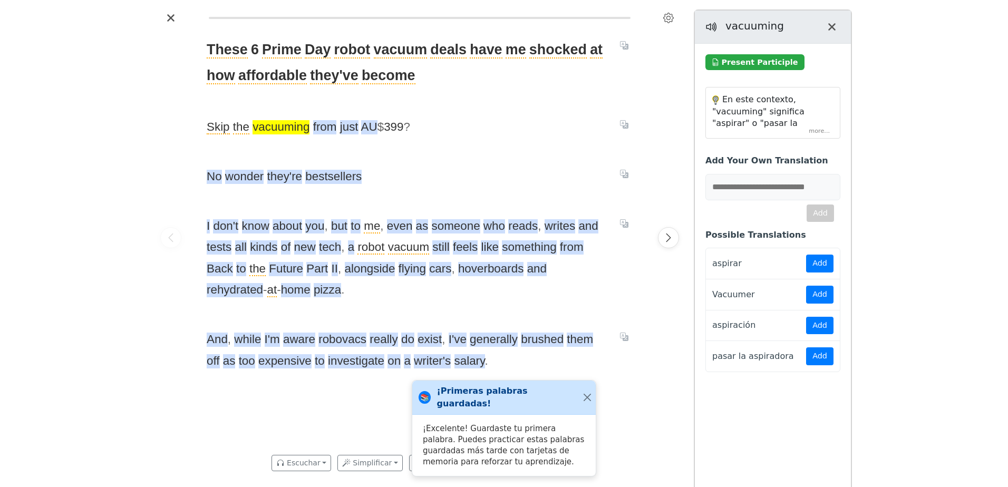
click at [820, 127] on div "En este contexto, "vacuuming" significa "aspirar" o "pasar la aspiradora". Gram…" at bounding box center [773, 113] width 134 height 51
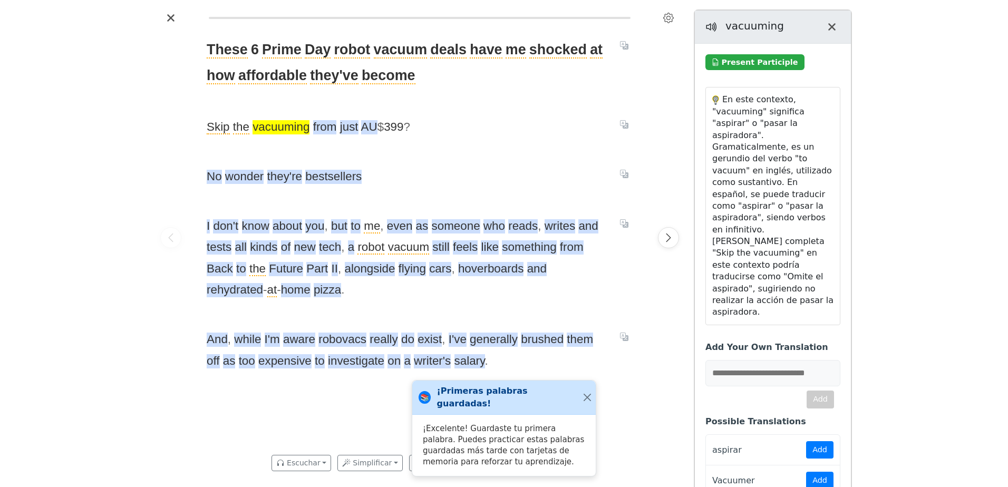
scroll to position [45, 0]
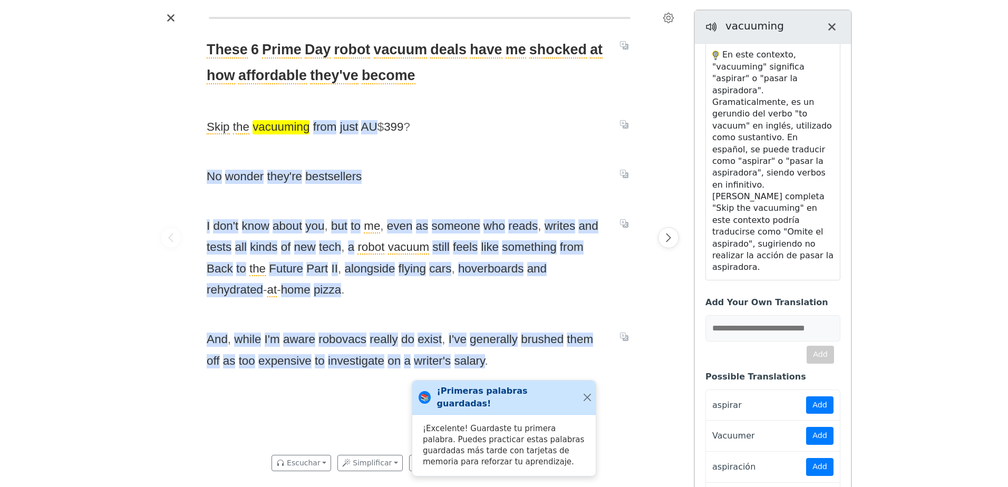
click at [274, 131] on span "vacuuming" at bounding box center [280, 127] width 57 height 14
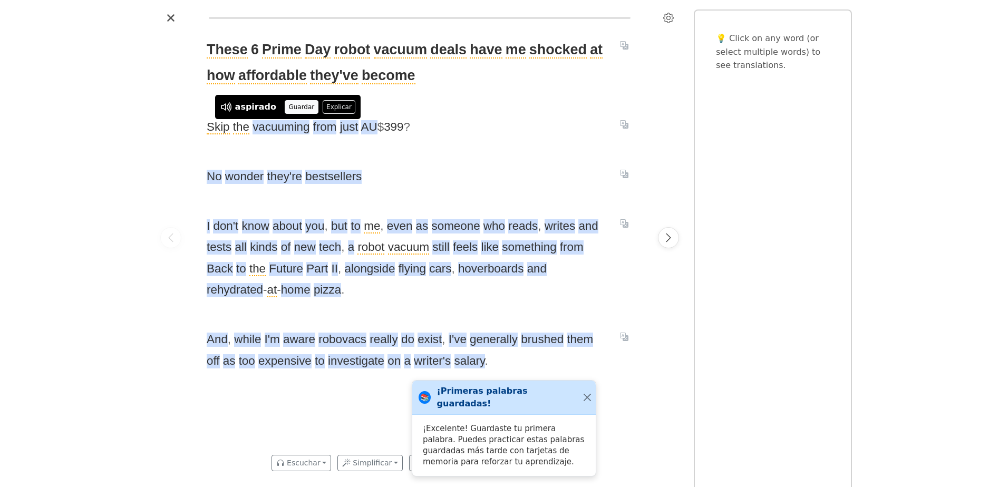
click at [285, 109] on button "Guardar" at bounding box center [302, 107] width 34 height 14
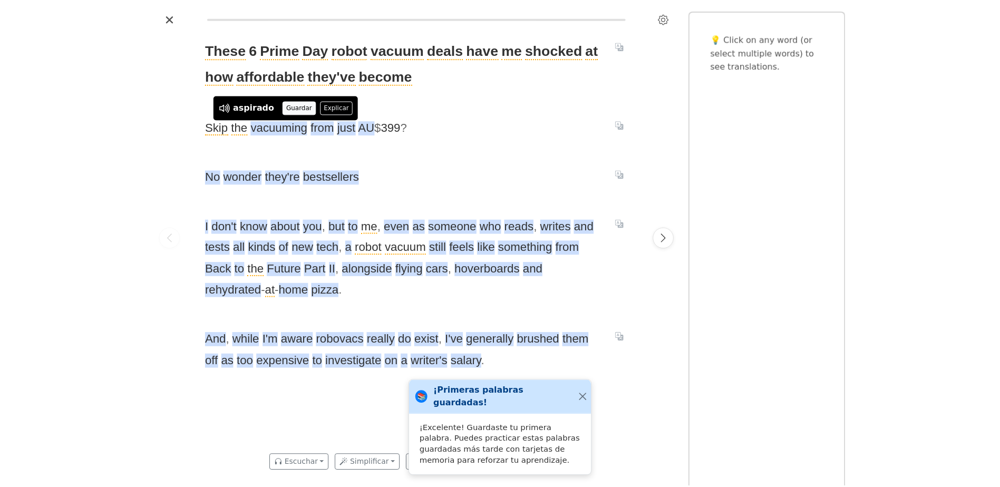
scroll to position [0, 0]
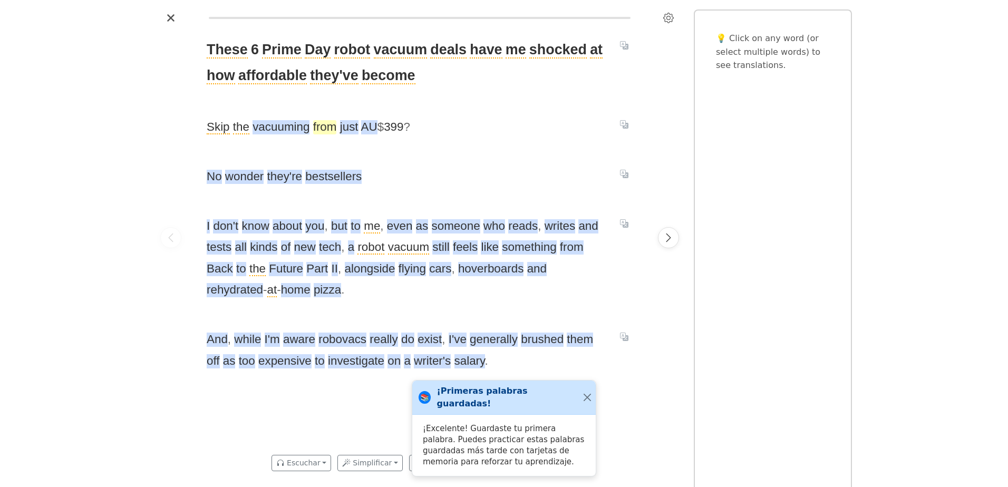
click at [329, 133] on span "from" at bounding box center [325, 127] width 24 height 14
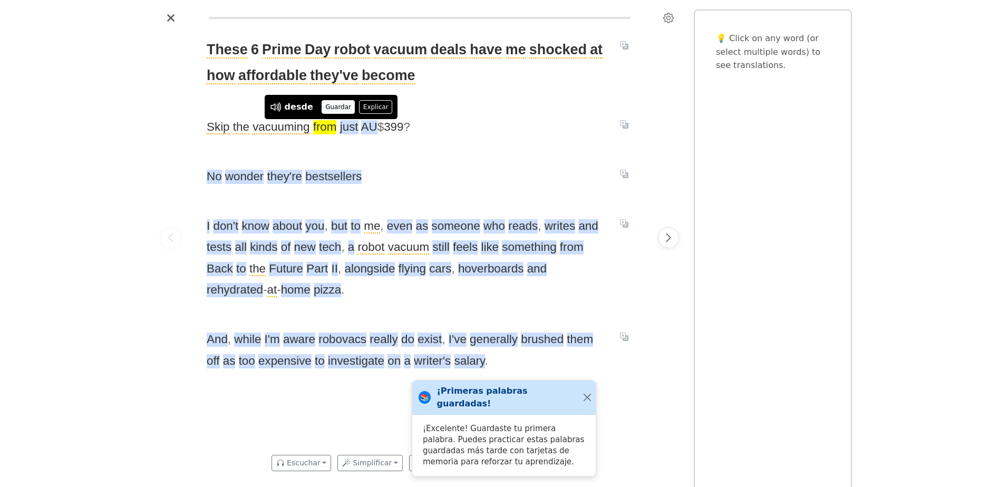
click at [333, 104] on button "Guardar" at bounding box center [339, 107] width 34 height 14
click at [351, 131] on span "just" at bounding box center [349, 127] width 18 height 14
click at [356, 110] on button "Guardar" at bounding box center [358, 107] width 34 height 14
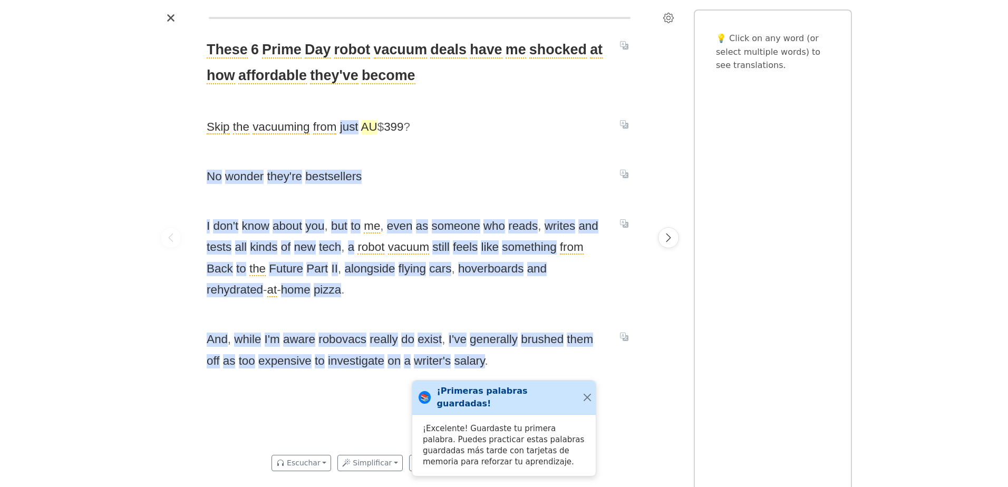
click at [366, 129] on span "AU" at bounding box center [369, 127] width 16 height 14
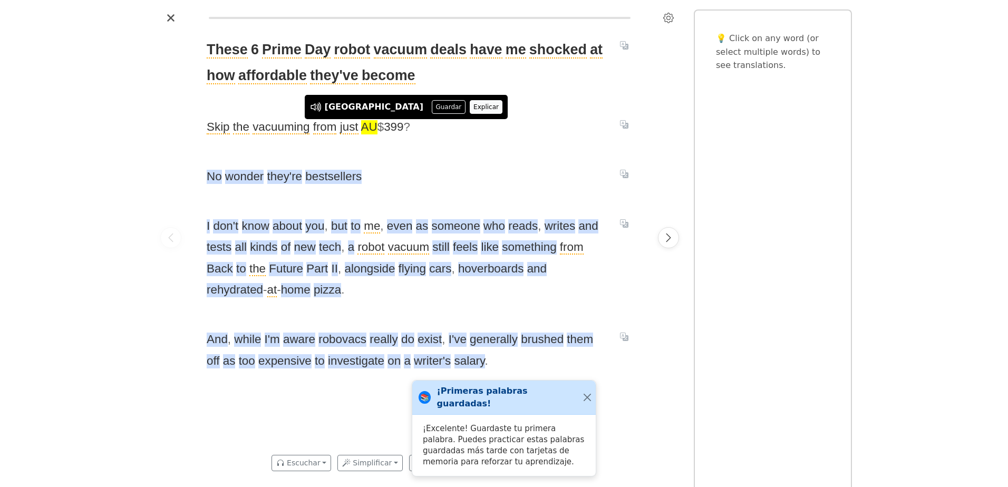
click at [470, 111] on button "Explicar" at bounding box center [486, 107] width 33 height 14
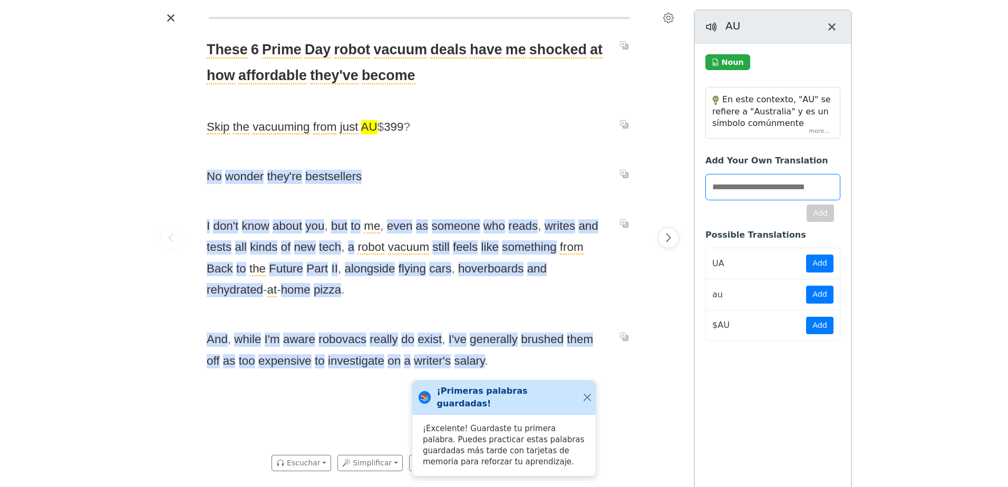
click at [822, 130] on div "En este contexto, "AU" se refiere a "Australia" y es un símbolo comúnmente util…" at bounding box center [773, 113] width 134 height 51
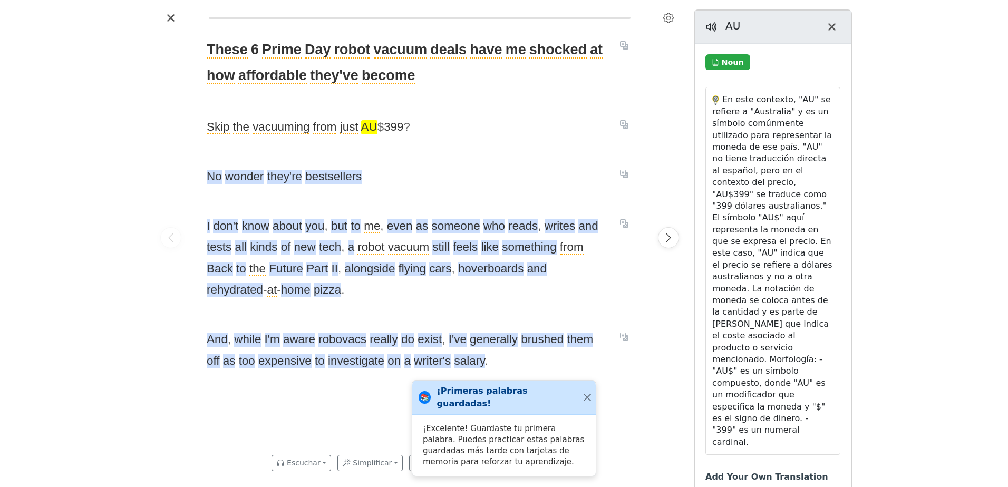
click at [372, 132] on span "AU" at bounding box center [369, 127] width 16 height 14
click at [373, 111] on button "Guardar" at bounding box center [377, 107] width 34 height 14
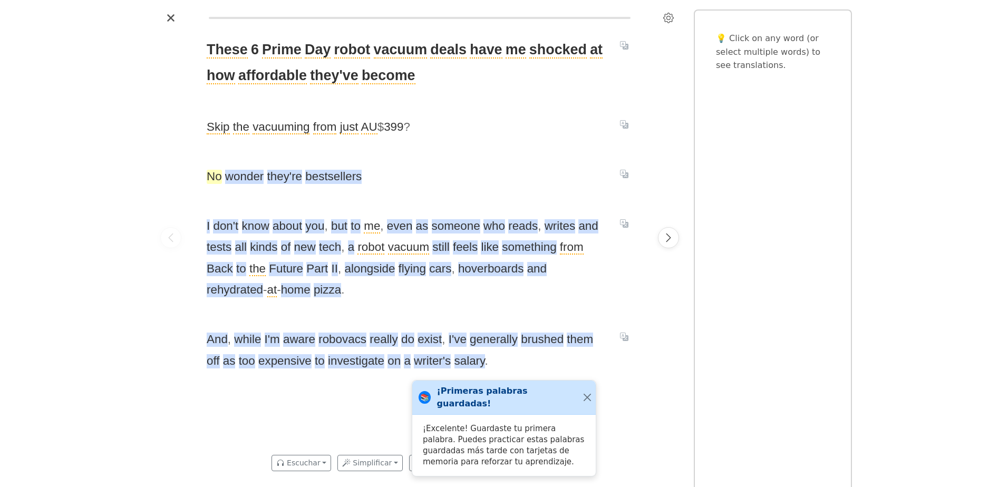
click at [207, 178] on span "No" at bounding box center [214, 177] width 15 height 14
click at [265, 155] on button "Explicar" at bounding box center [275, 157] width 33 height 14
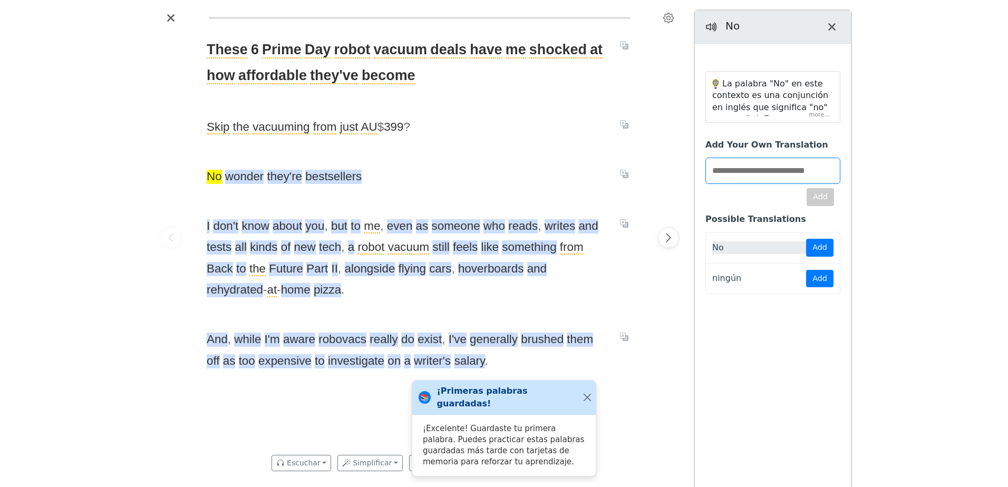
click at [818, 110] on div "La palabra "No" en este contexto es una conjunción en inglés que significa "no"…" at bounding box center [772, 190] width 165 height 245
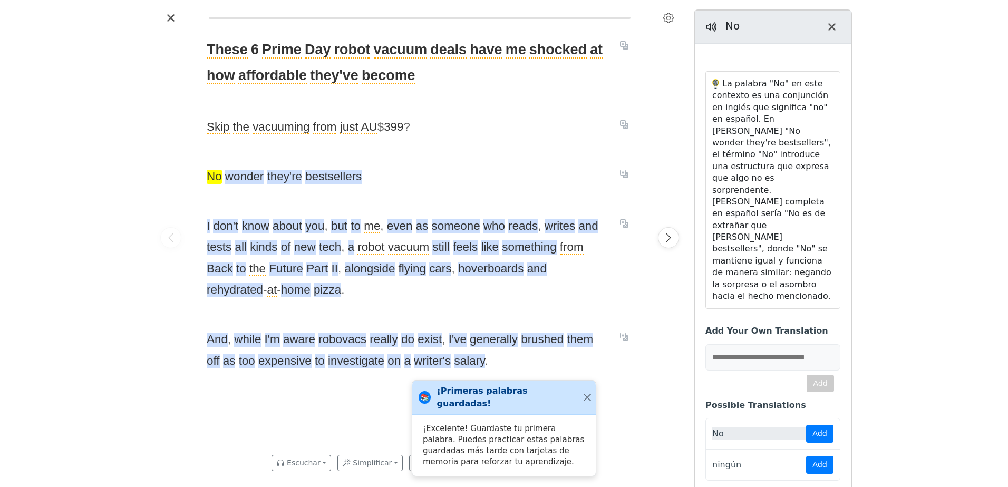
click at [211, 176] on span "No" at bounding box center [214, 177] width 15 height 14
click at [235, 158] on button "Guardar" at bounding box center [238, 157] width 34 height 14
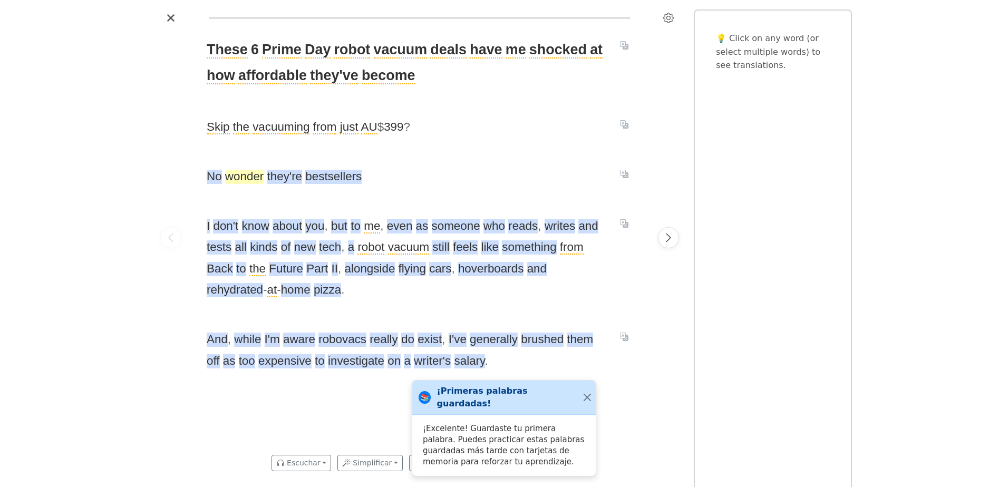
click at [250, 179] on span "wonder" at bounding box center [244, 177] width 38 height 14
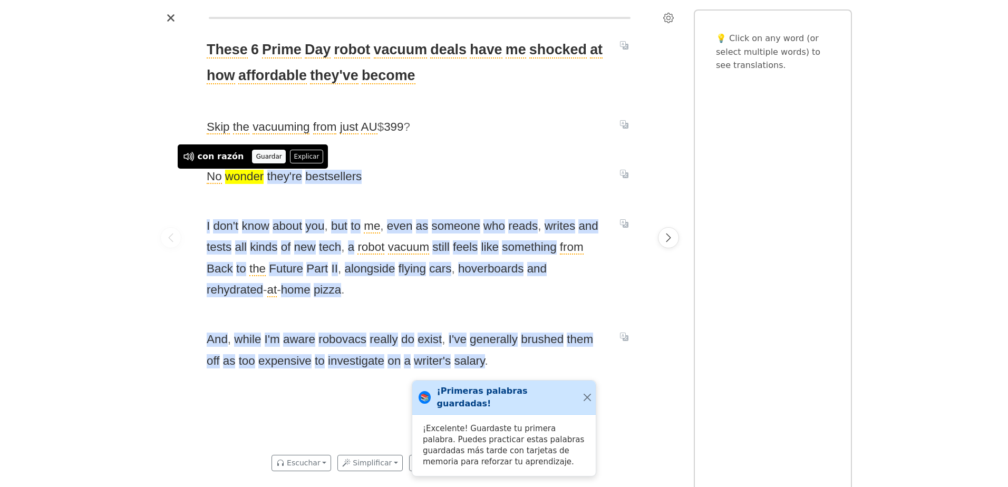
click at [252, 155] on button "Guardar" at bounding box center [269, 157] width 34 height 14
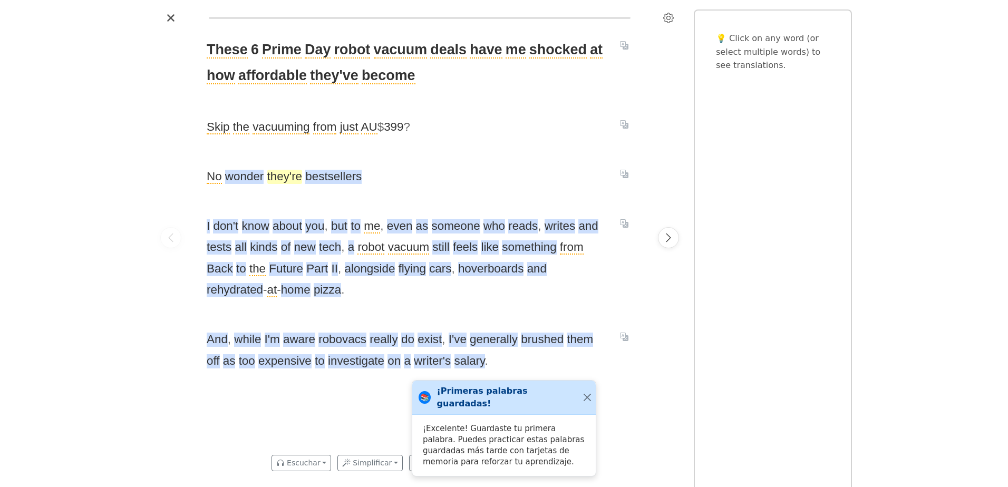
click at [291, 181] on span "they're" at bounding box center [284, 177] width 35 height 14
click at [285, 160] on button "Guardar" at bounding box center [293, 157] width 34 height 14
click at [336, 177] on span "bestsellers" at bounding box center [333, 177] width 56 height 14
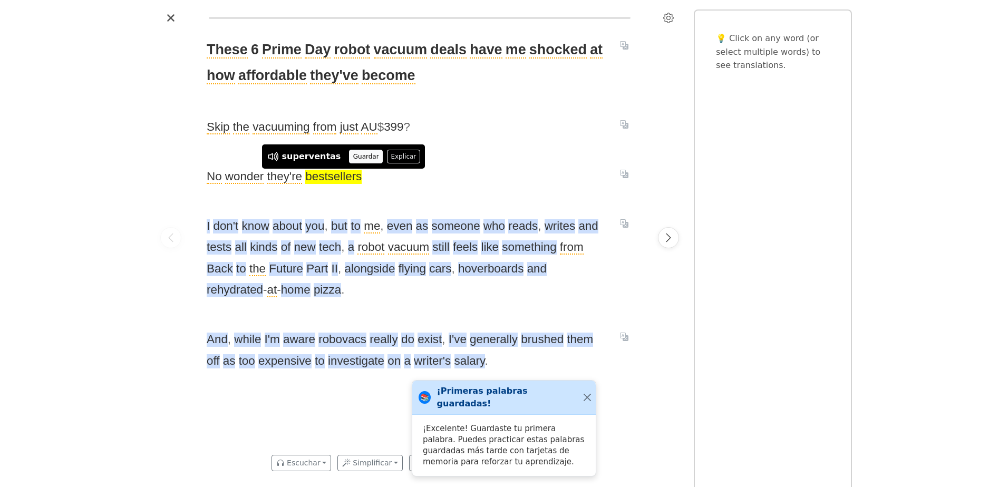
click at [349, 161] on button "Guardar" at bounding box center [366, 157] width 34 height 14
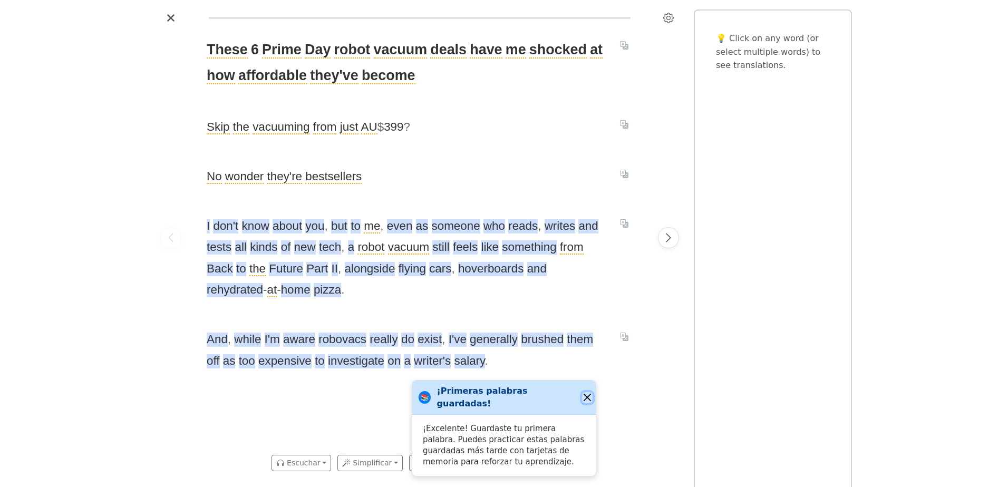
click at [585, 401] on button "Close" at bounding box center [587, 397] width 11 height 11
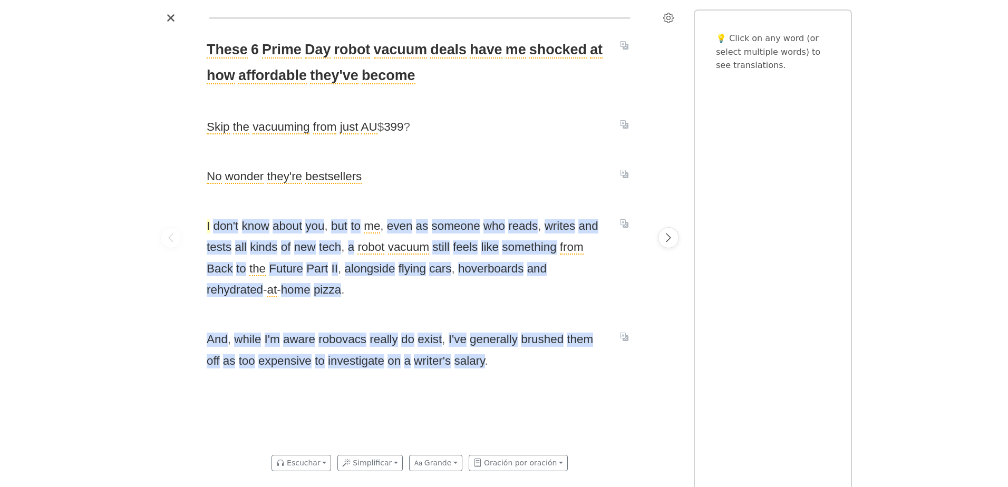
click at [209, 228] on span "I" at bounding box center [208, 226] width 3 height 14
drag, startPoint x: 209, startPoint y: 228, endPoint x: 204, endPoint y: 206, distance: 22.6
click at [204, 206] on button "Guardar" at bounding box center [212, 206] width 34 height 14
click at [226, 229] on span "don't" at bounding box center [225, 226] width 25 height 14
click at [222, 207] on button "Guardar" at bounding box center [230, 206] width 34 height 14
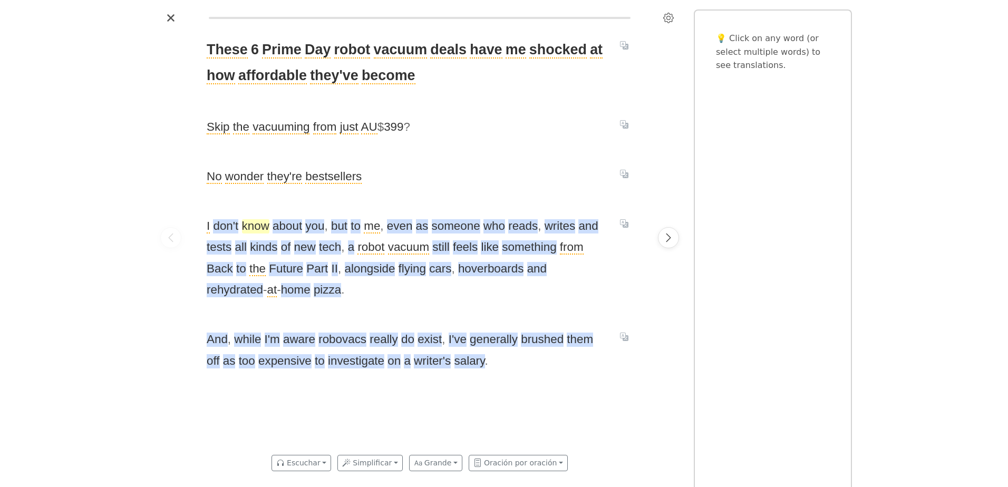
click at [262, 227] on span "know" at bounding box center [255, 226] width 27 height 14
click at [258, 209] on button "Guardar" at bounding box center [274, 206] width 34 height 14
click at [295, 226] on span "about" at bounding box center [288, 226] width 30 height 14
click at [290, 203] on button "Guardar" at bounding box center [294, 206] width 34 height 14
click at [320, 229] on span "you" at bounding box center [314, 226] width 19 height 14
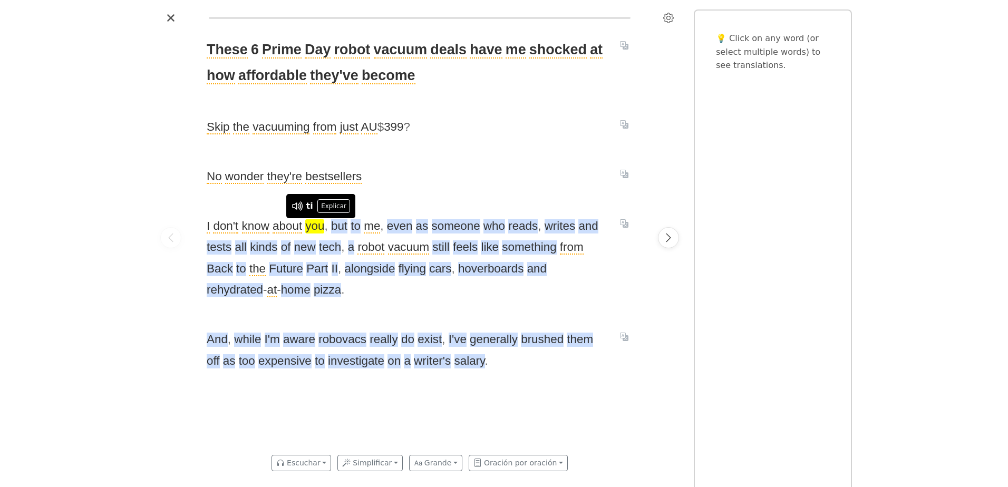
click at [315, 229] on span "you" at bounding box center [314, 226] width 19 height 14
click at [316, 227] on span "you" at bounding box center [314, 226] width 19 height 14
click at [171, 210] on div at bounding box center [171, 237] width 30 height 422
click at [310, 225] on span "you" at bounding box center [314, 226] width 19 height 14
click at [307, 200] on link "Límite alcanzado" at bounding box center [315, 202] width 85 height 18
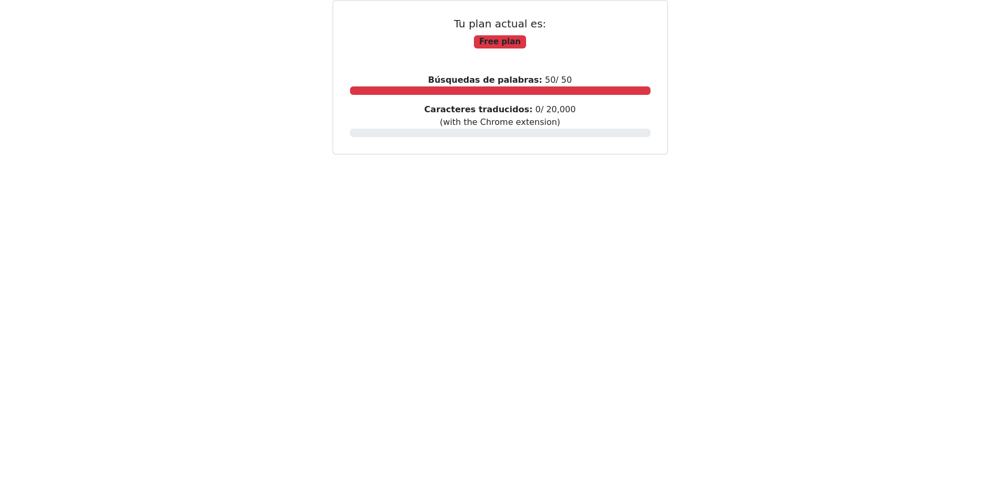
scroll to position [105, 0]
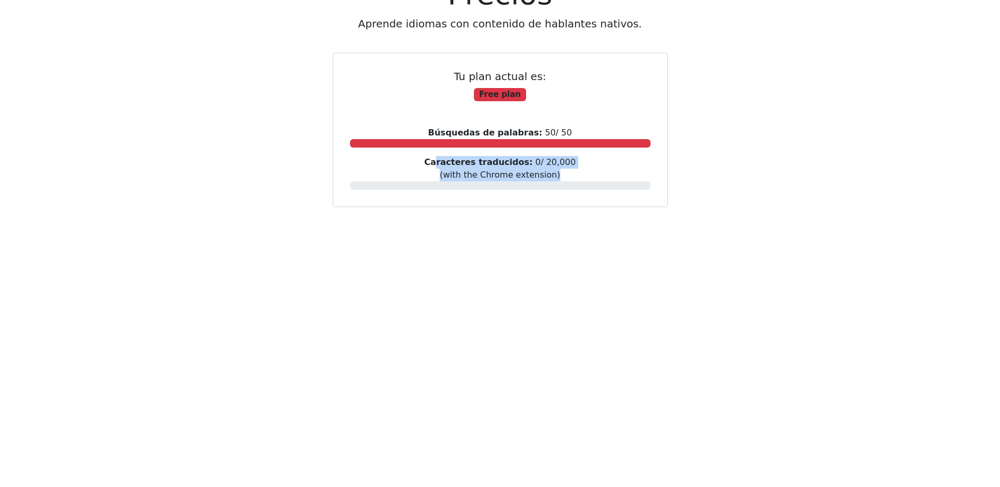
drag, startPoint x: 460, startPoint y: 166, endPoint x: 563, endPoint y: 176, distance: 103.7
click at [563, 176] on div "Caracteres traducidos: 0 / 20,000 (with the Chrome extension)" at bounding box center [500, 173] width 300 height 34
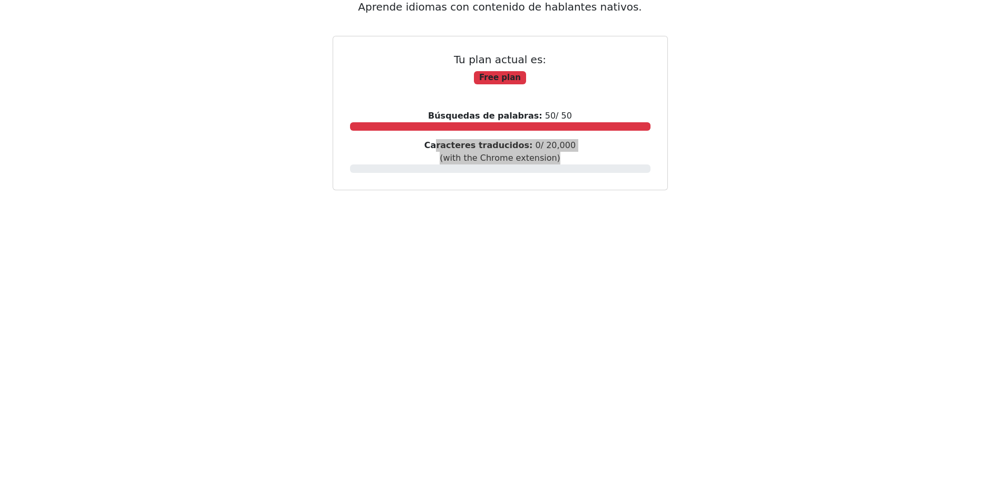
scroll to position [0, 0]
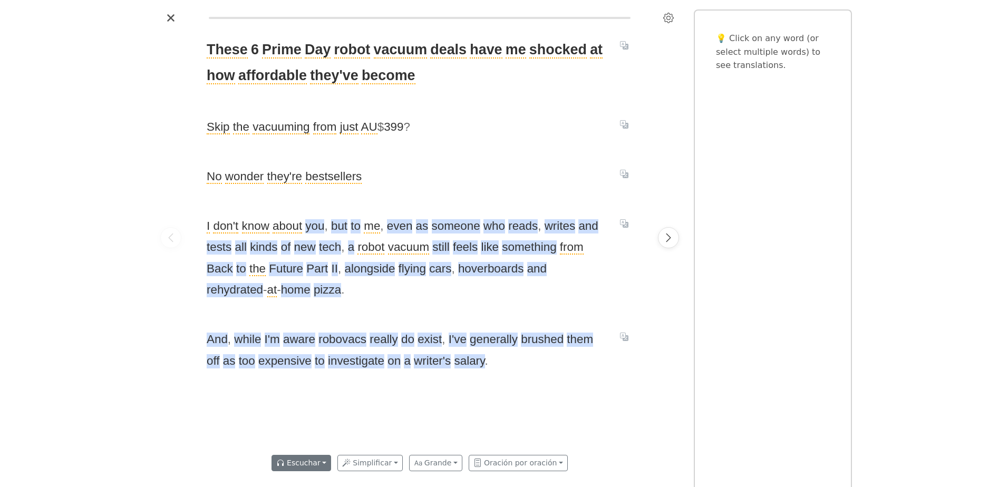
click at [318, 457] on button "Escuchar" at bounding box center [301, 463] width 60 height 16
click at [371, 413] on link "Generar audio para el contenido" at bounding box center [349, 406] width 154 height 17
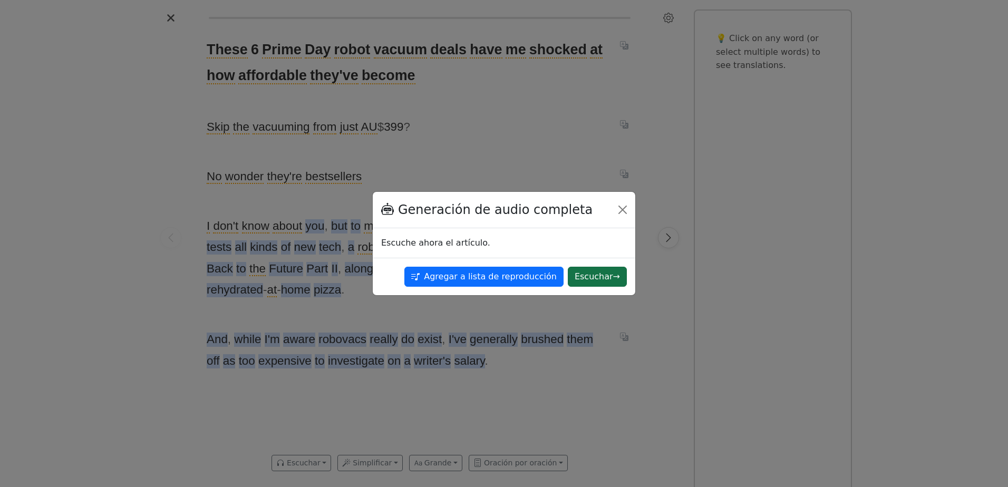
click at [595, 271] on button "Escuchar →" at bounding box center [597, 277] width 59 height 20
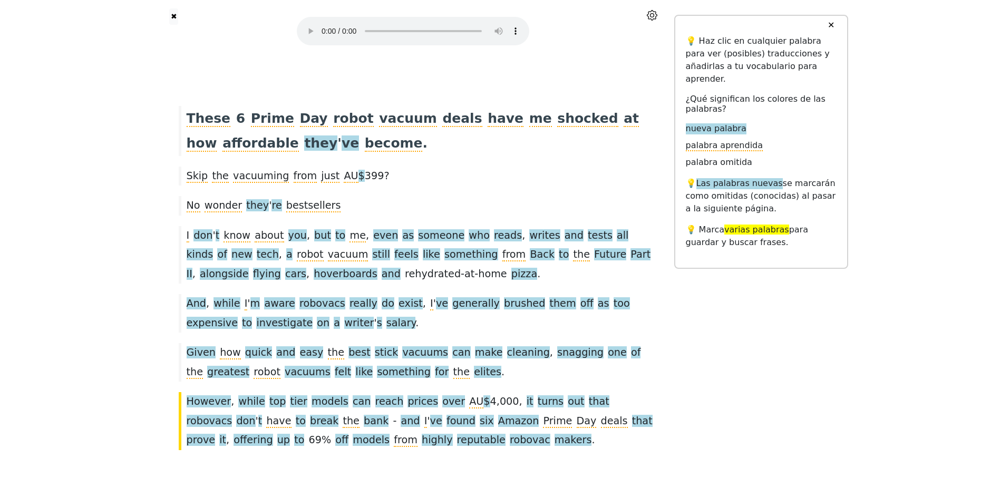
scroll to position [34, 0]
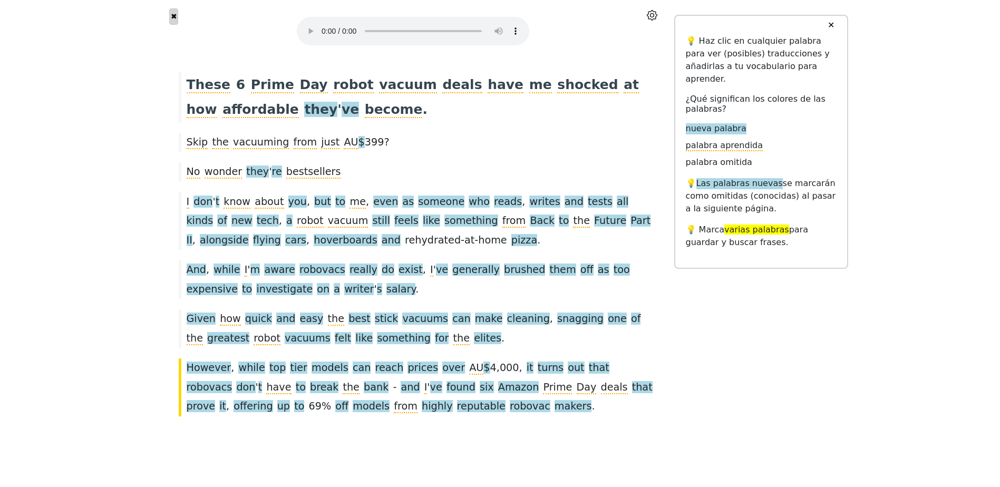
click at [174, 16] on button "✖" at bounding box center [173, 16] width 9 height 16
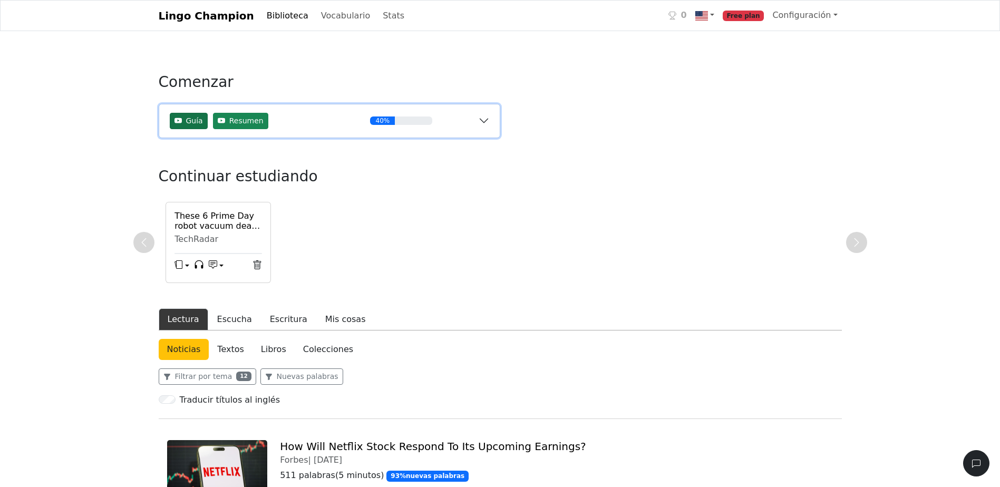
click at [184, 122] on span "Guía" at bounding box center [189, 121] width 38 height 16
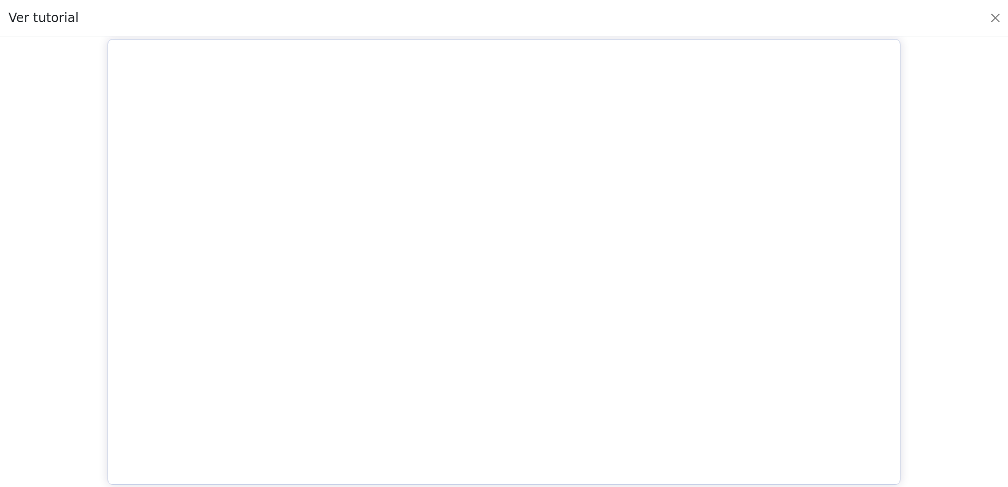
click at [948, 327] on div at bounding box center [503, 262] width 991 height 434
click at [994, 20] on button "Close" at bounding box center [995, 17] width 17 height 17
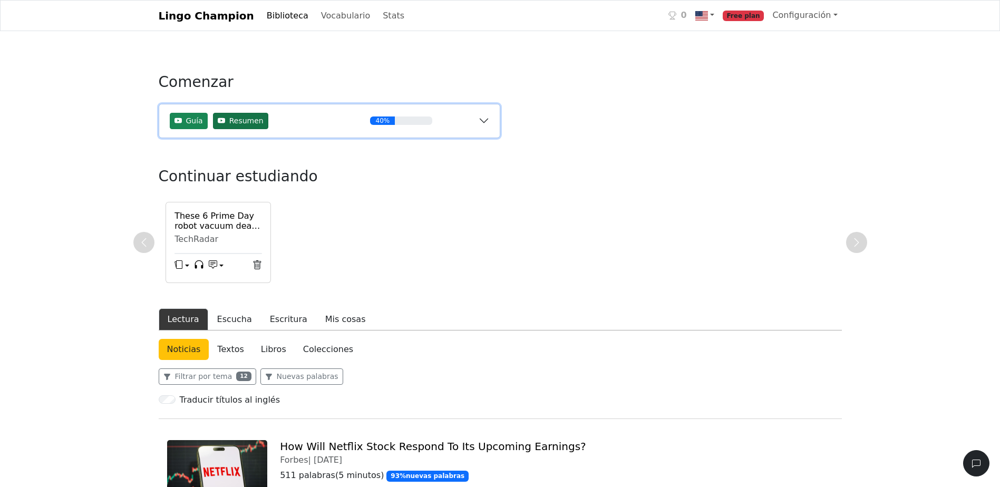
click at [248, 121] on span "Resumen" at bounding box center [246, 120] width 34 height 11
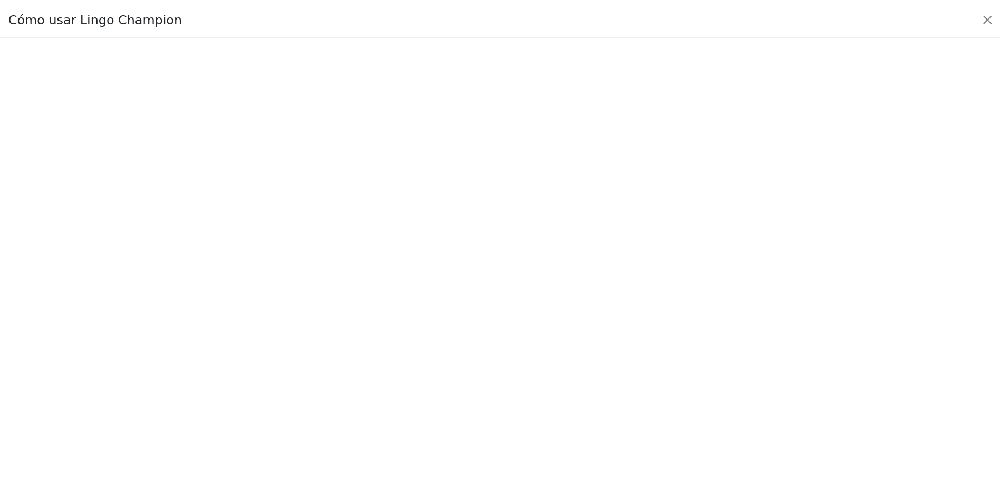
scroll to position [34, 0]
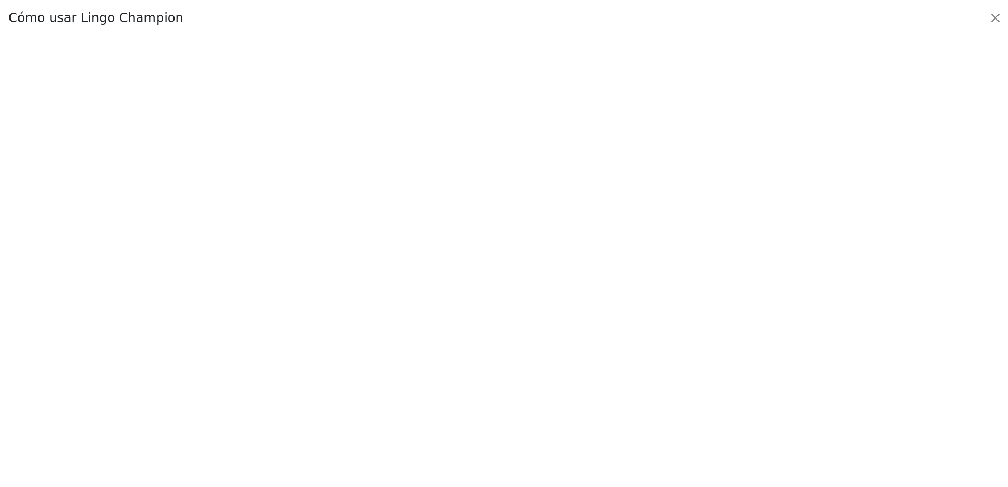
click at [984, 24] on div "Cómo usar Lingo Champion" at bounding box center [504, 18] width 1008 height 36
click at [989, 23] on button "Close" at bounding box center [995, 17] width 17 height 17
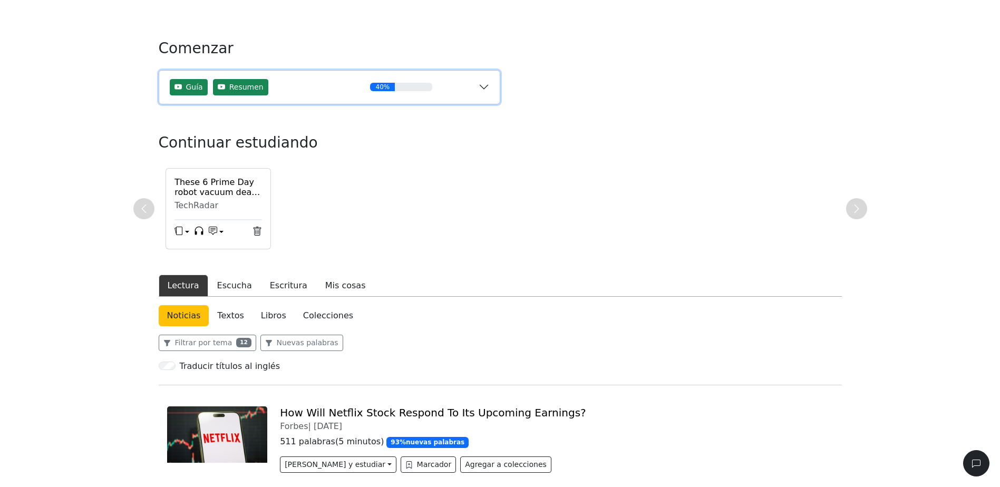
click at [477, 86] on div "40%" at bounding box center [401, 87] width 154 height 8
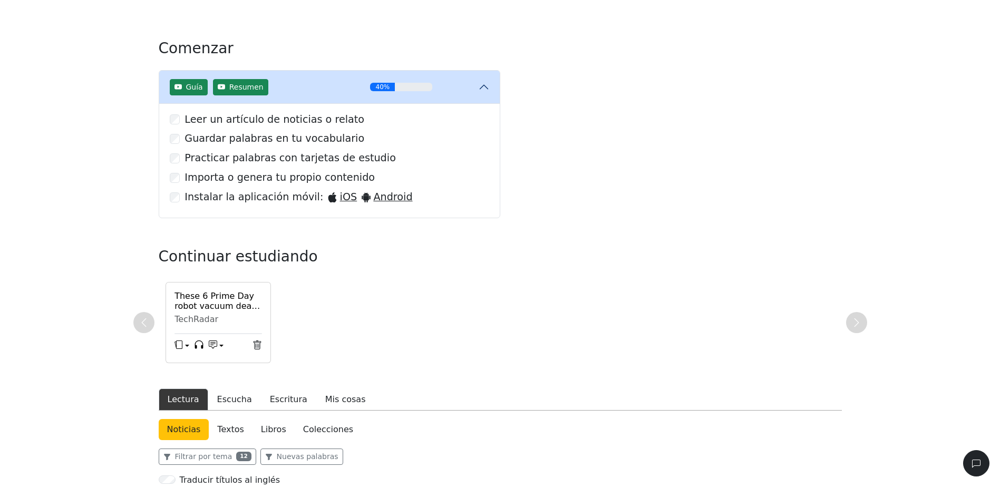
click at [184, 163] on label "Practicar palabras con tarjetas de estudio" at bounding box center [289, 158] width 211 height 15
click at [180, 163] on div "Practicar palabras con tarjetas de estudio" at bounding box center [329, 158] width 319 height 15
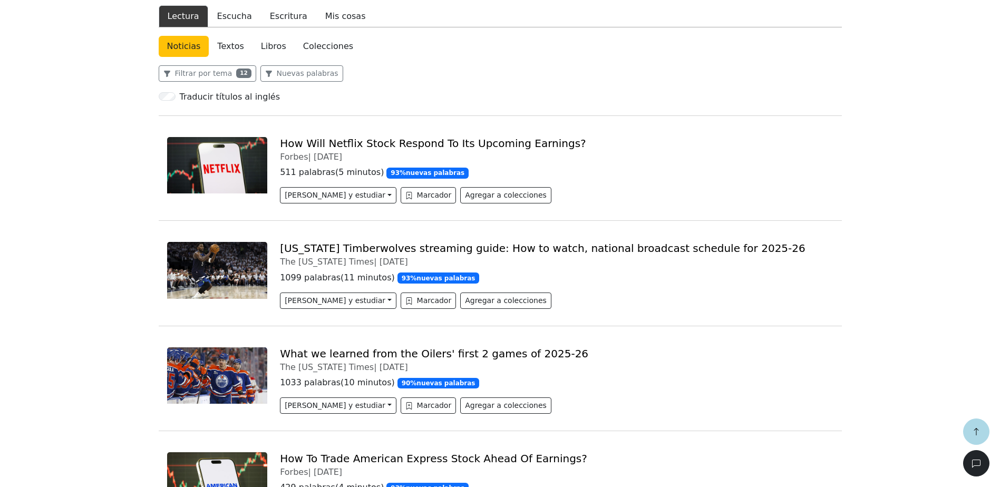
scroll to position [0, 0]
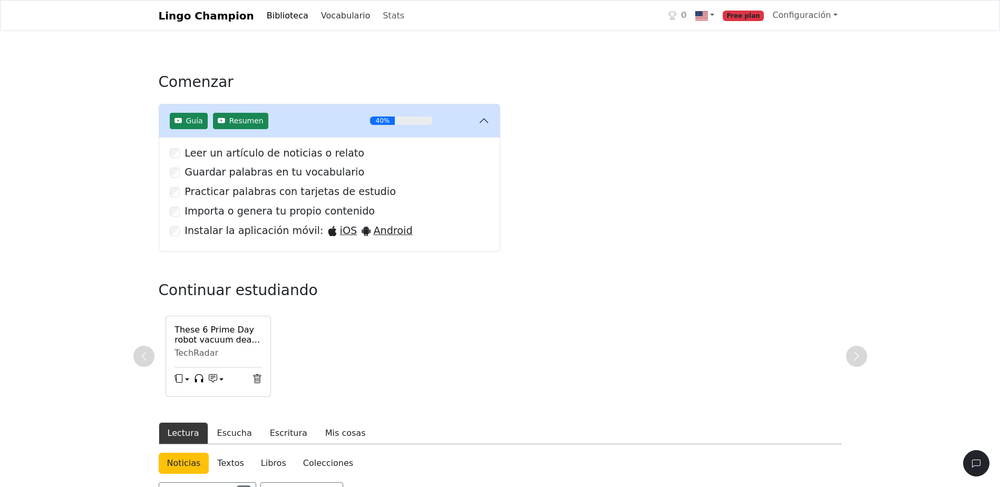
click at [317, 14] on link "Vocabulario" at bounding box center [345, 15] width 57 height 21
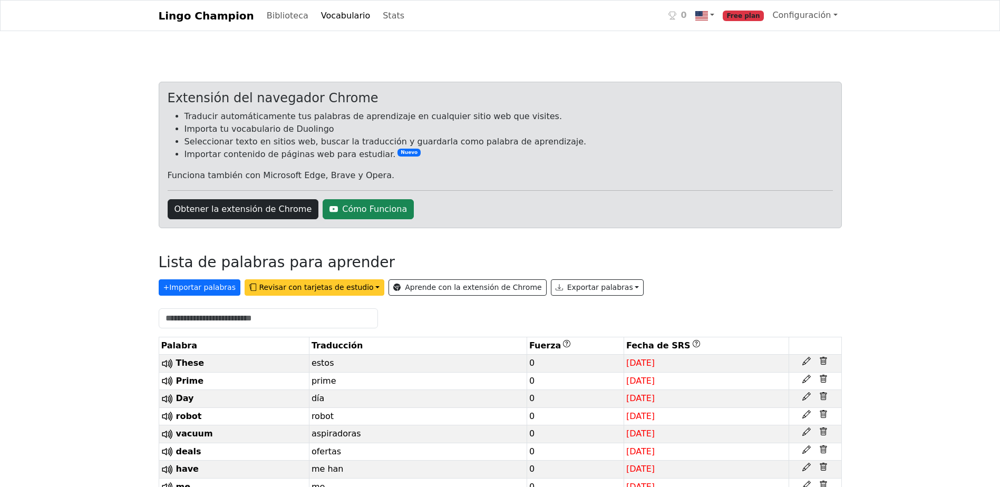
click at [318, 293] on button "Revisar con tarjetas de estudio" at bounding box center [315, 287] width 140 height 16
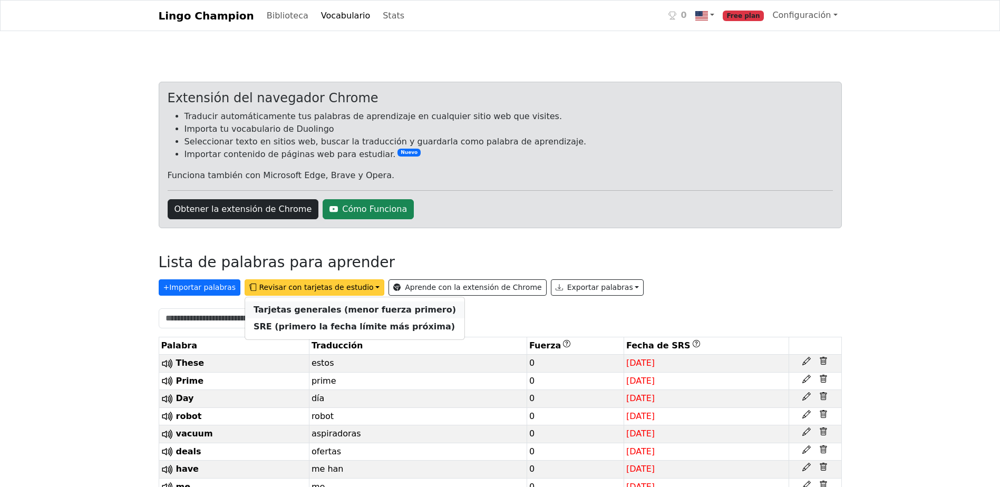
click at [382, 311] on strong "Tarjetas generales (menor fuerza primero)" at bounding box center [355, 310] width 202 height 10
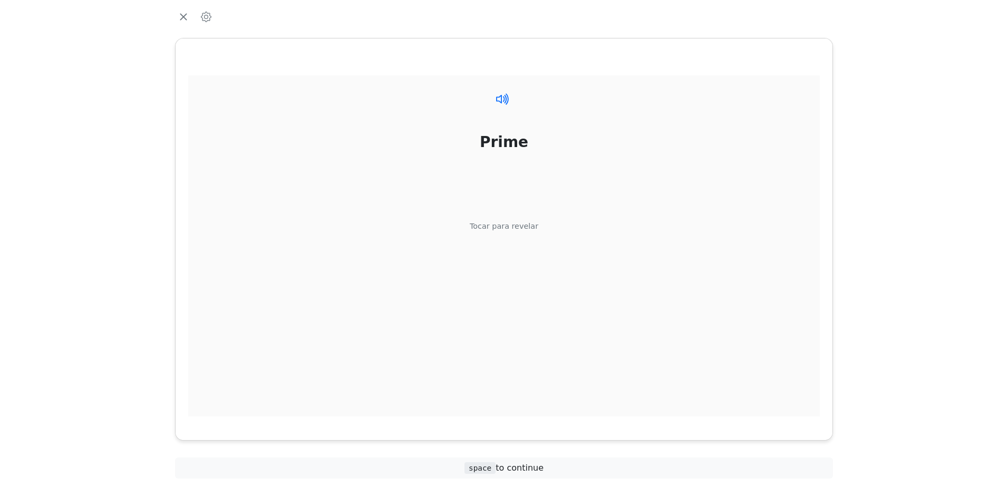
click at [501, 99] on icon at bounding box center [502, 98] width 15 height 15
click at [503, 229] on div "Tocar para revelar" at bounding box center [504, 227] width 69 height 12
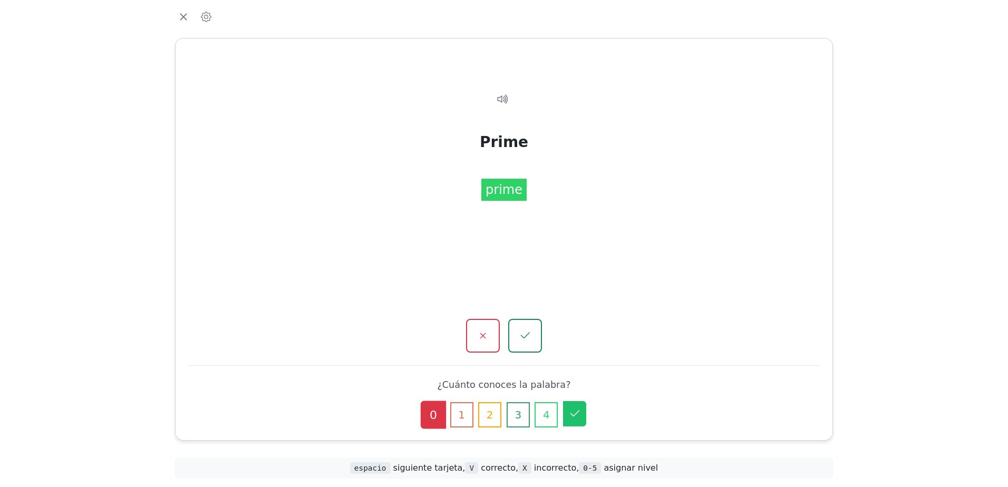
click at [569, 426] on button "5" at bounding box center [574, 413] width 23 height 25
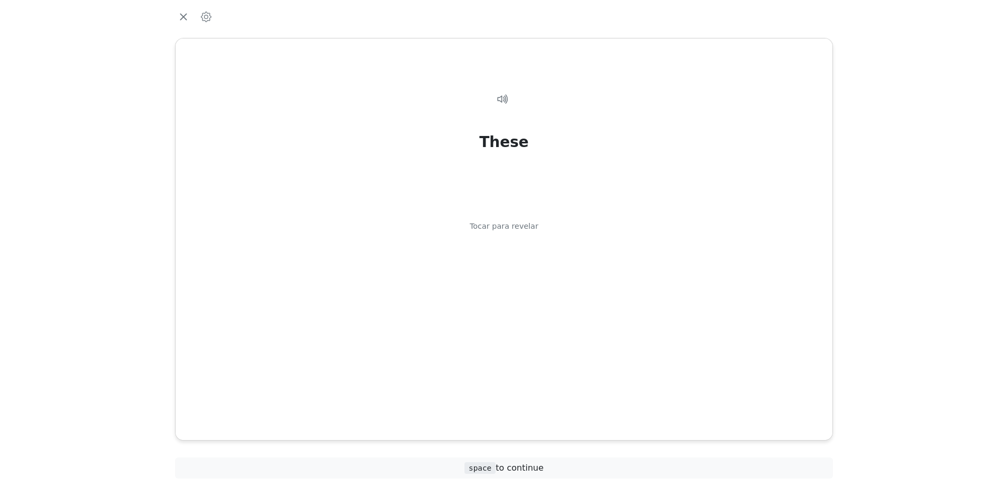
click at [522, 226] on div "Tocar para revelar" at bounding box center [504, 227] width 69 height 12
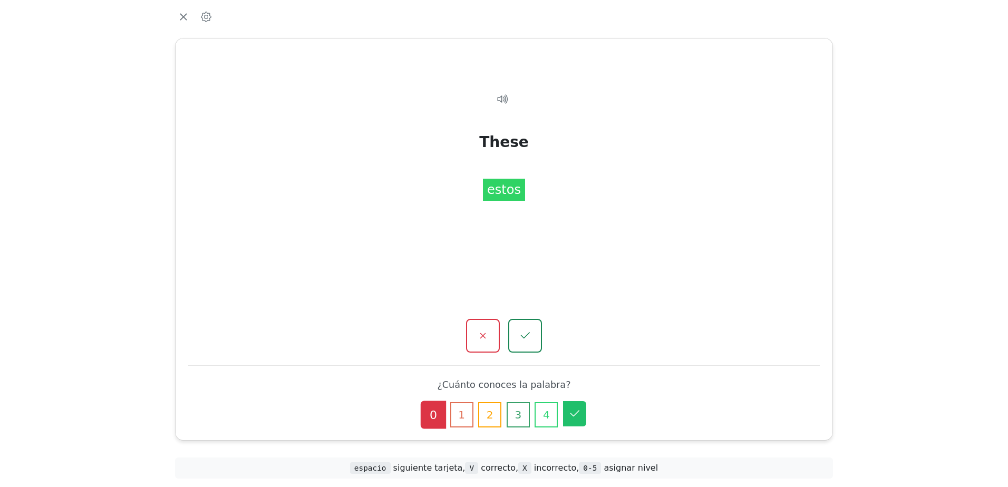
click at [577, 417] on icon "button" at bounding box center [574, 413] width 13 height 13
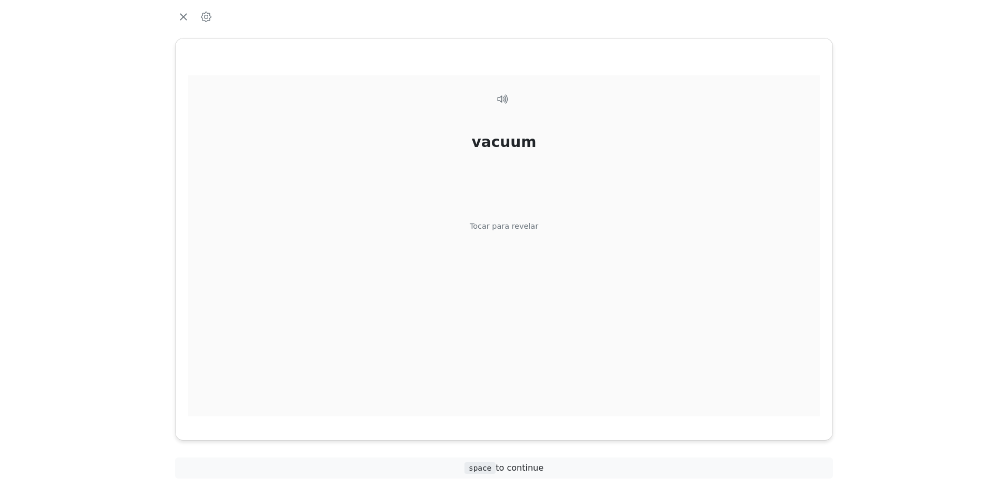
click at [503, 231] on div "Tocar para revelar" at bounding box center [504, 227] width 69 height 12
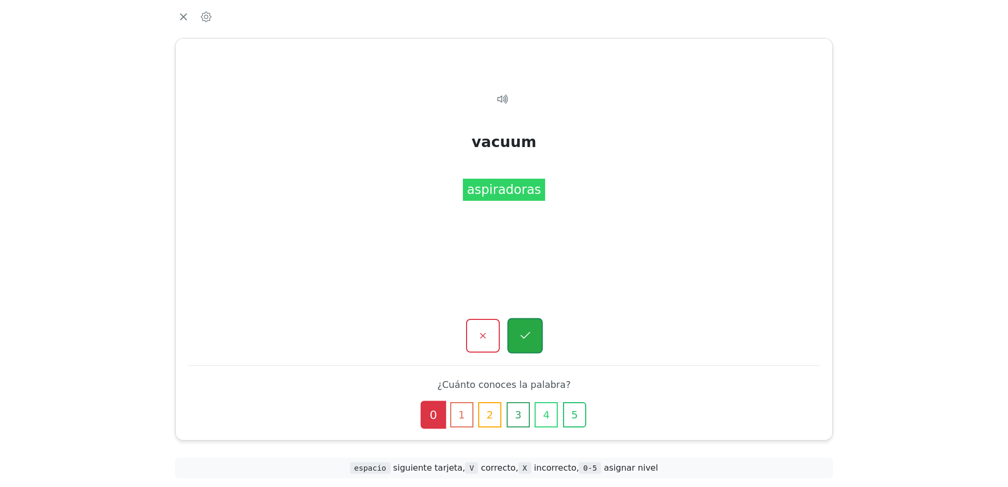
click at [532, 344] on button "button" at bounding box center [524, 335] width 35 height 35
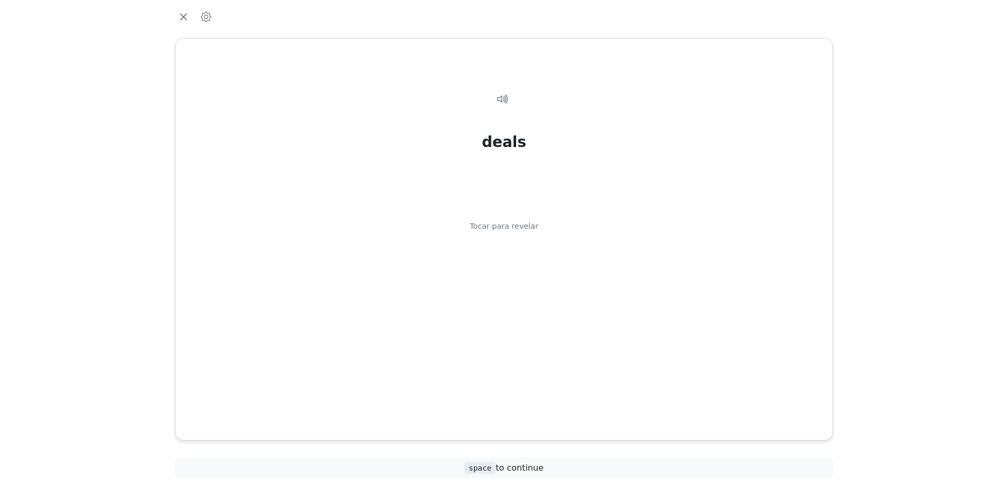
drag, startPoint x: 532, startPoint y: 344, endPoint x: 491, endPoint y: 241, distance: 110.0
click at [491, 241] on div "deals Tocar para revelar" at bounding box center [503, 245] width 631 height 341
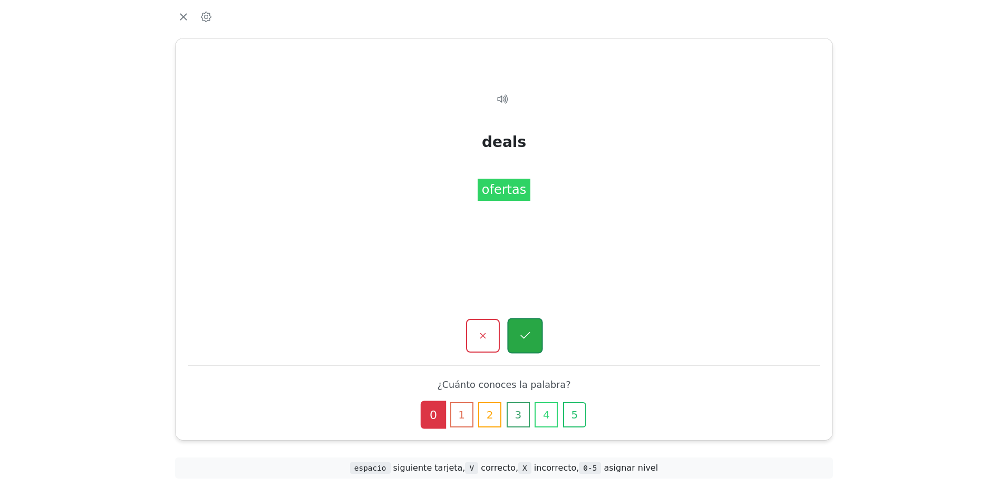
click at [529, 347] on button "button" at bounding box center [524, 335] width 35 height 35
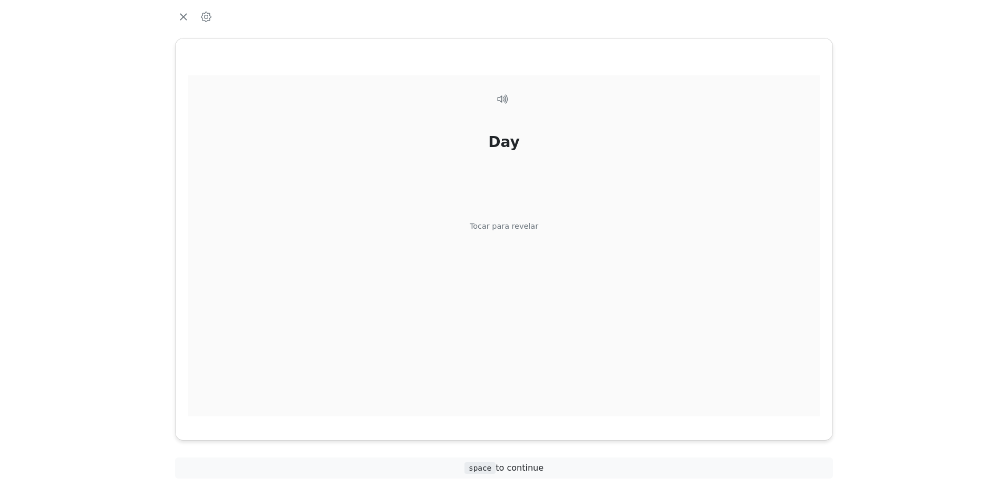
click at [529, 345] on div "Day Tocar para revelar" at bounding box center [503, 245] width 631 height 341
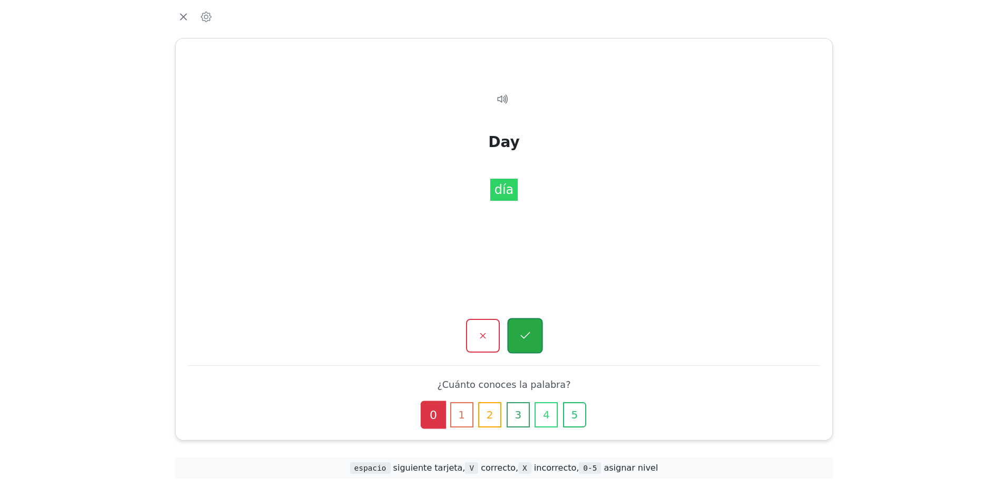
click at [526, 339] on icon "button" at bounding box center [524, 335] width 13 height 13
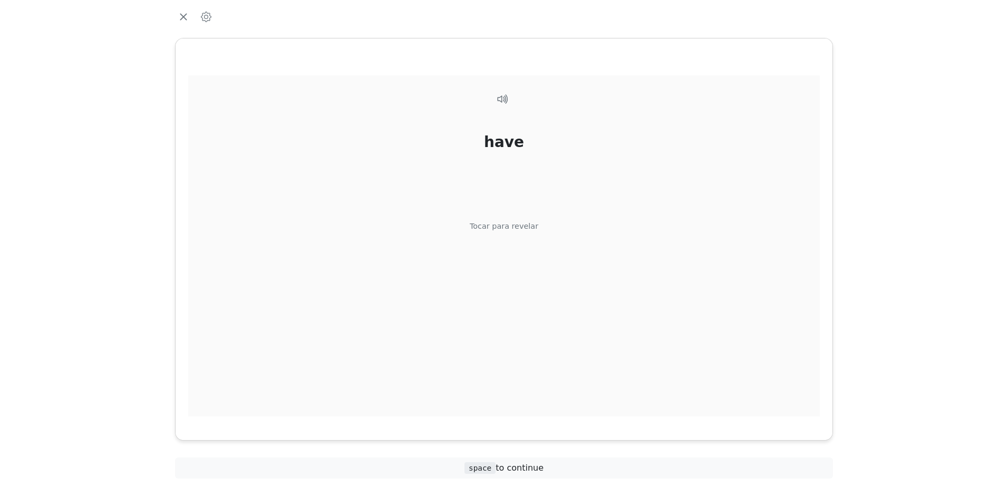
click at [512, 287] on div "have Tocar para revelar" at bounding box center [503, 245] width 631 height 341
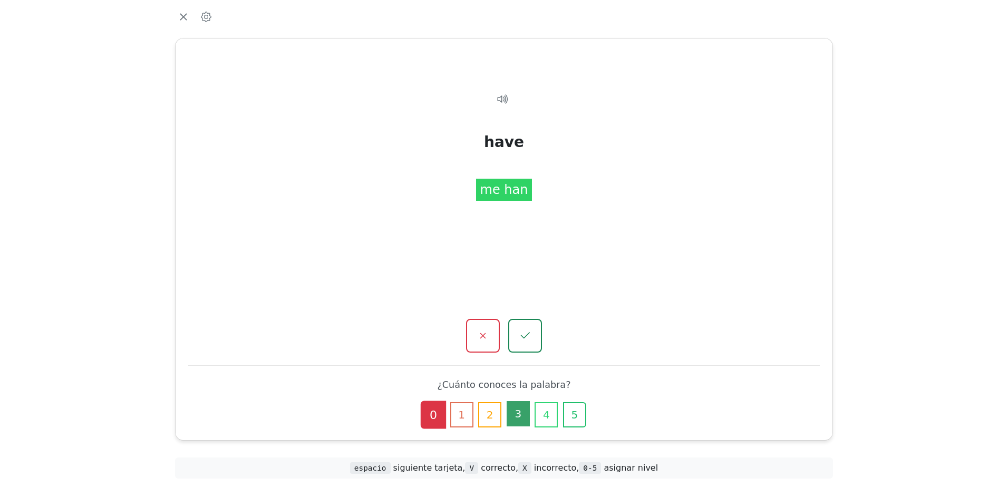
click at [514, 410] on button "3" at bounding box center [518, 413] width 23 height 25
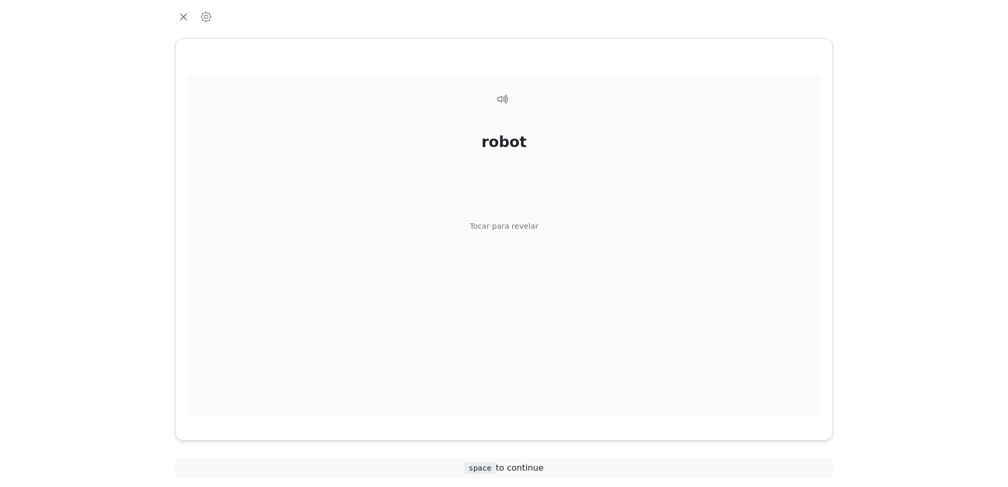
click at [521, 226] on div "Tocar para revelar" at bounding box center [504, 227] width 69 height 12
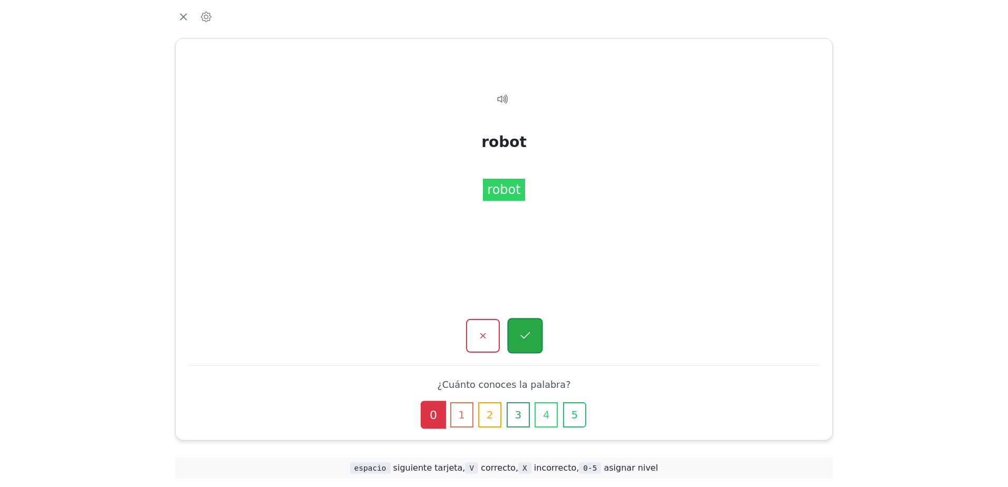
click at [528, 341] on icon "button" at bounding box center [524, 335] width 13 height 13
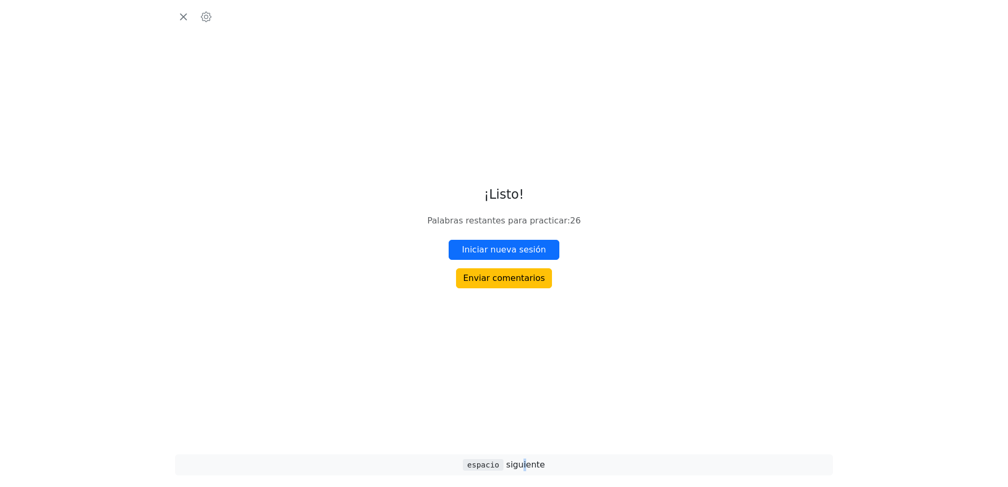
click at [523, 468] on span "espacio siguiente" at bounding box center [504, 465] width 82 height 10
click at [169, 11] on div "¡Listo! Palabras restantes para practicar : 26 Iniciar nueva sesión Enviar come…" at bounding box center [504, 243] width 696 height 487
click at [182, 18] on icon "button" at bounding box center [184, 17] width 16 height 16
